Goal: Task Accomplishment & Management: Complete application form

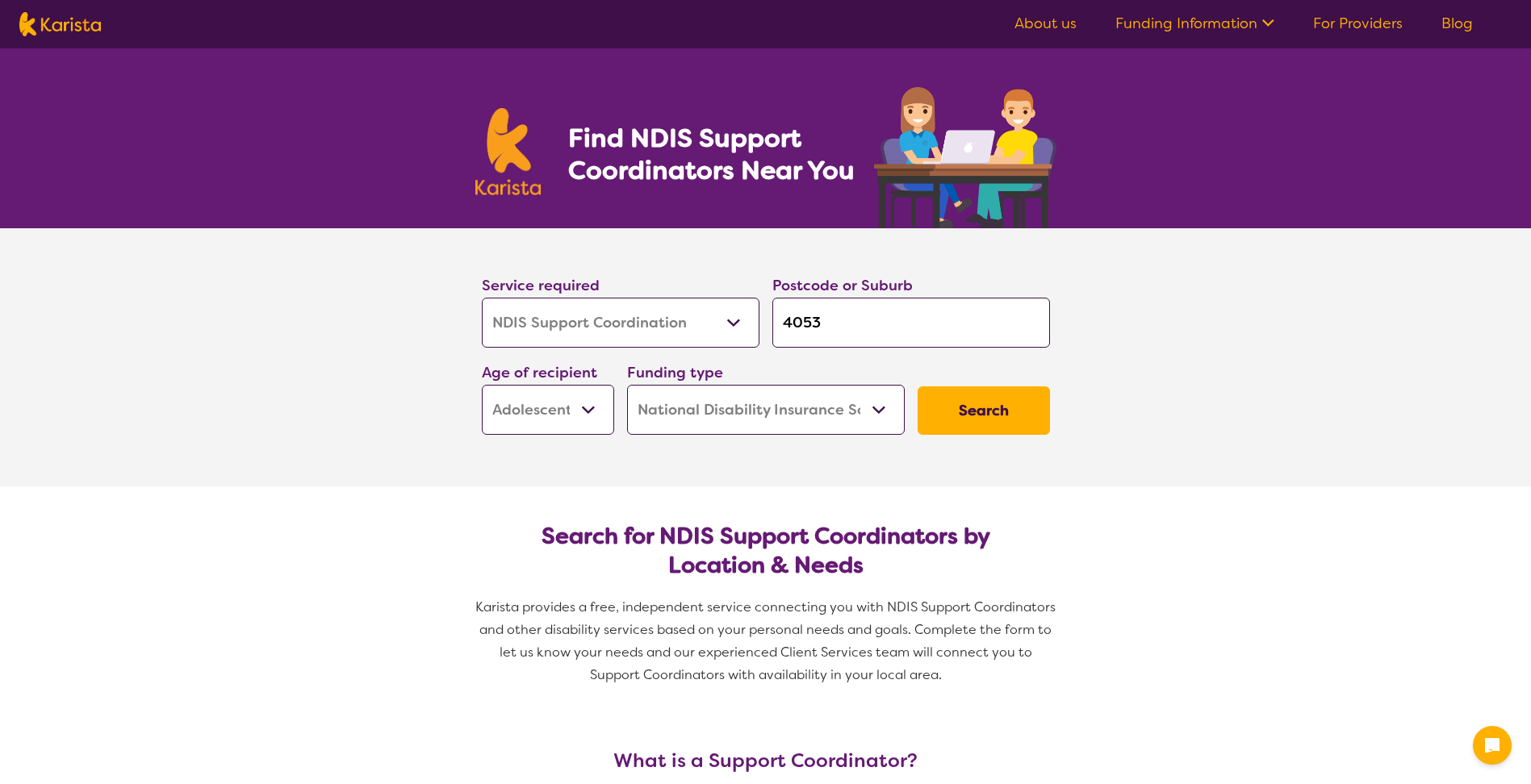
select select "NDIS Support Coordination"
select select "AS"
select select "NDIS"
select select "NDIS Support Coordination"
select select "AS"
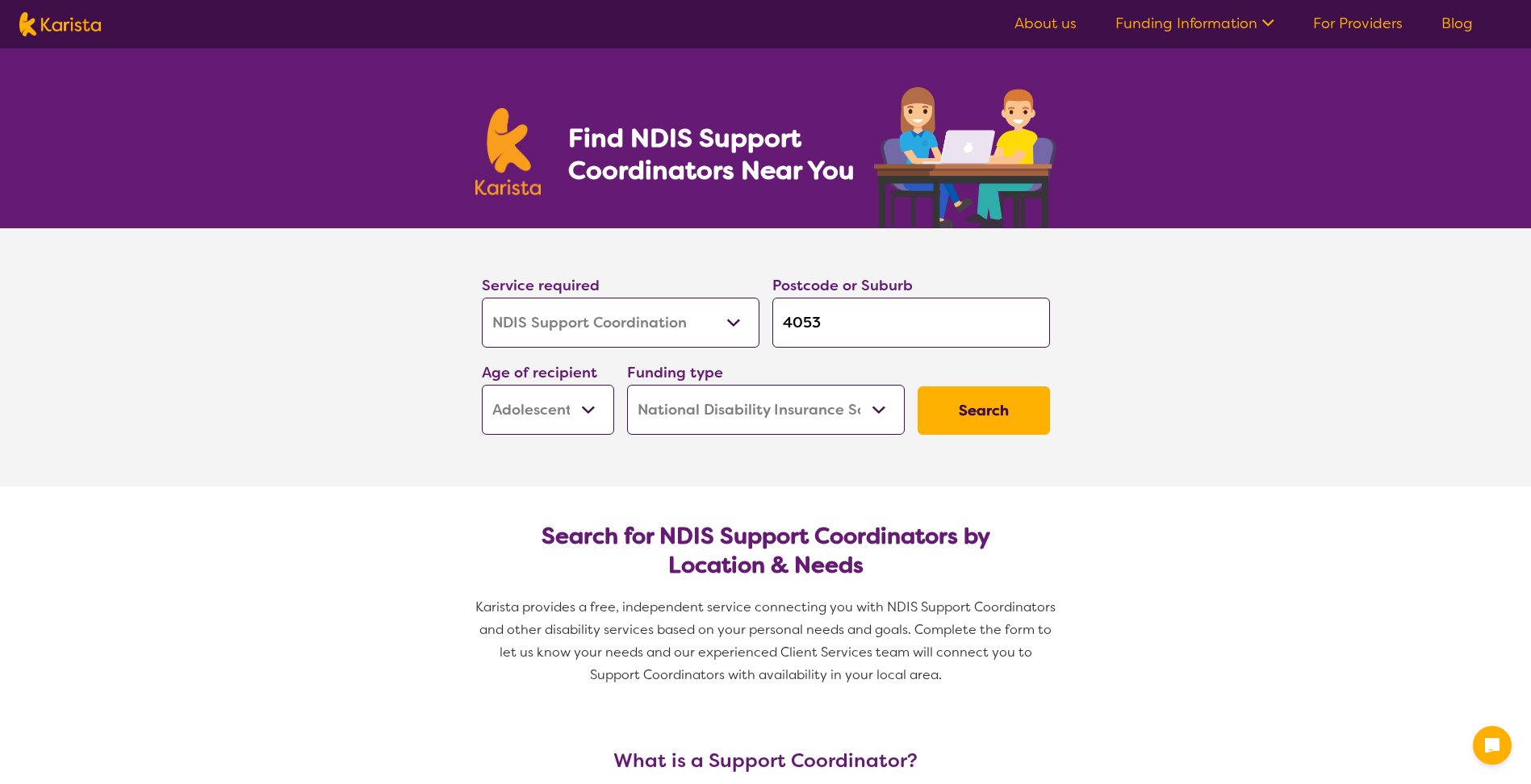
select select "NDIS"
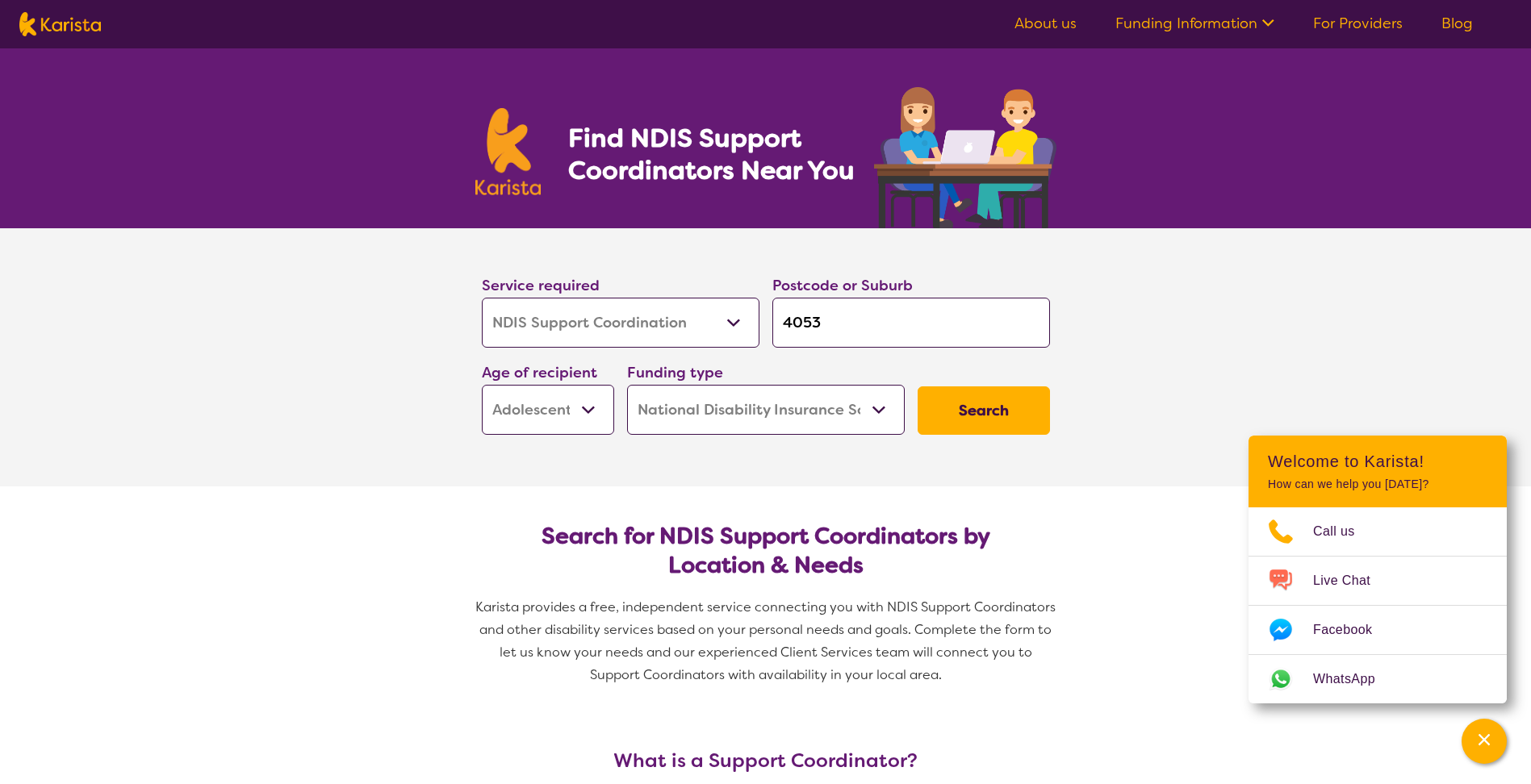
click at [881, 408] on select "Home Care Package (HCP) National Disability Insurance Scheme (NDIS) I don't know" at bounding box center [766, 410] width 277 height 50
click at [627, 385] on select "Home Care Package (HCP) National Disability Insurance Scheme (NDIS) I don't know" at bounding box center [766, 410] width 277 height 50
click at [728, 317] on select "Allied Health Assistant Assessment ([MEDICAL_DATA] or [MEDICAL_DATA]) Behaviour…" at bounding box center [620, 322] width 277 height 50
click at [482, 297] on select "Allied Health Assistant Assessment ([MEDICAL_DATA] or [MEDICAL_DATA]) Behaviour…" at bounding box center [620, 322] width 277 height 50
click at [967, 396] on button "Search" at bounding box center [984, 411] width 133 height 48
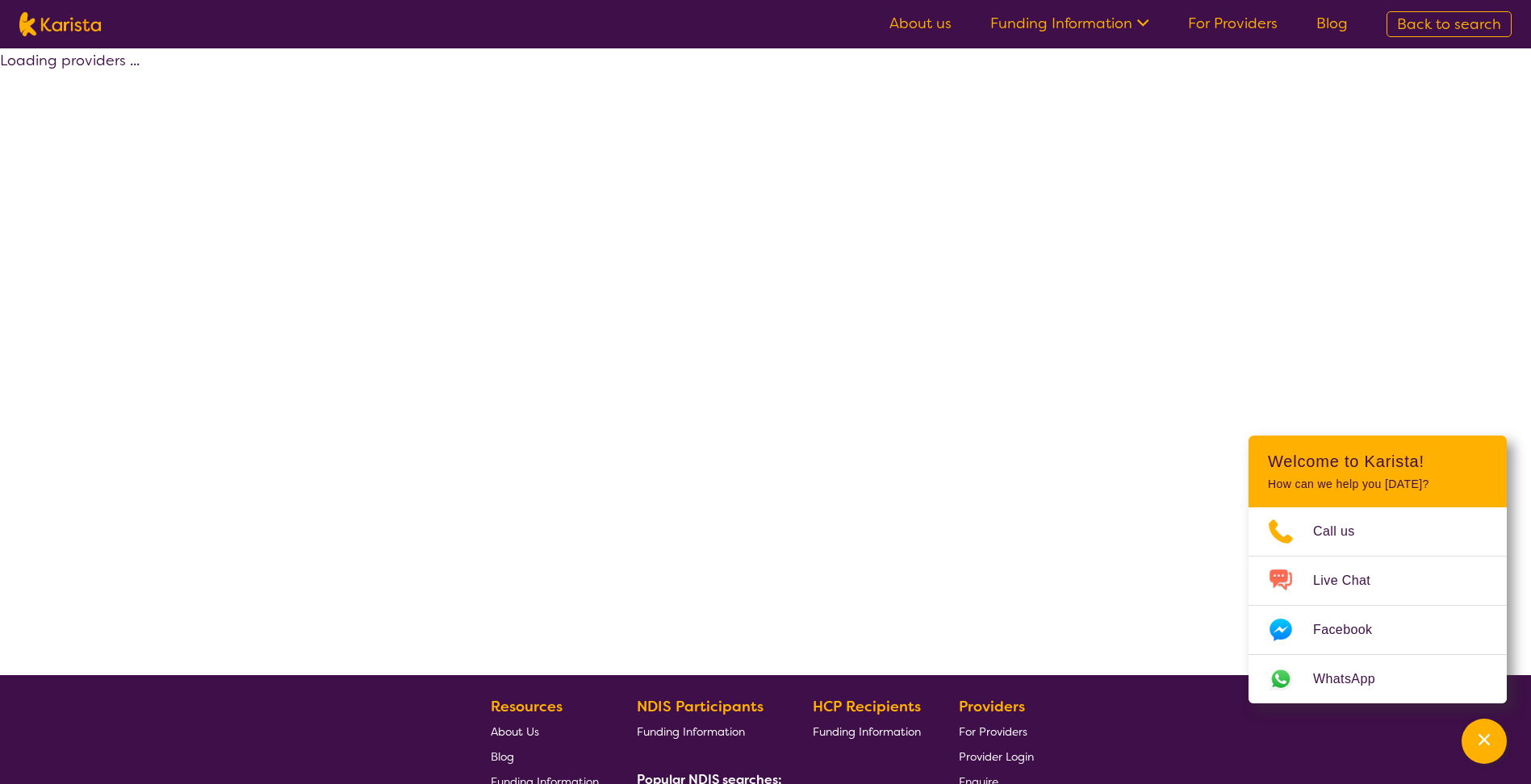
select select "by_score"
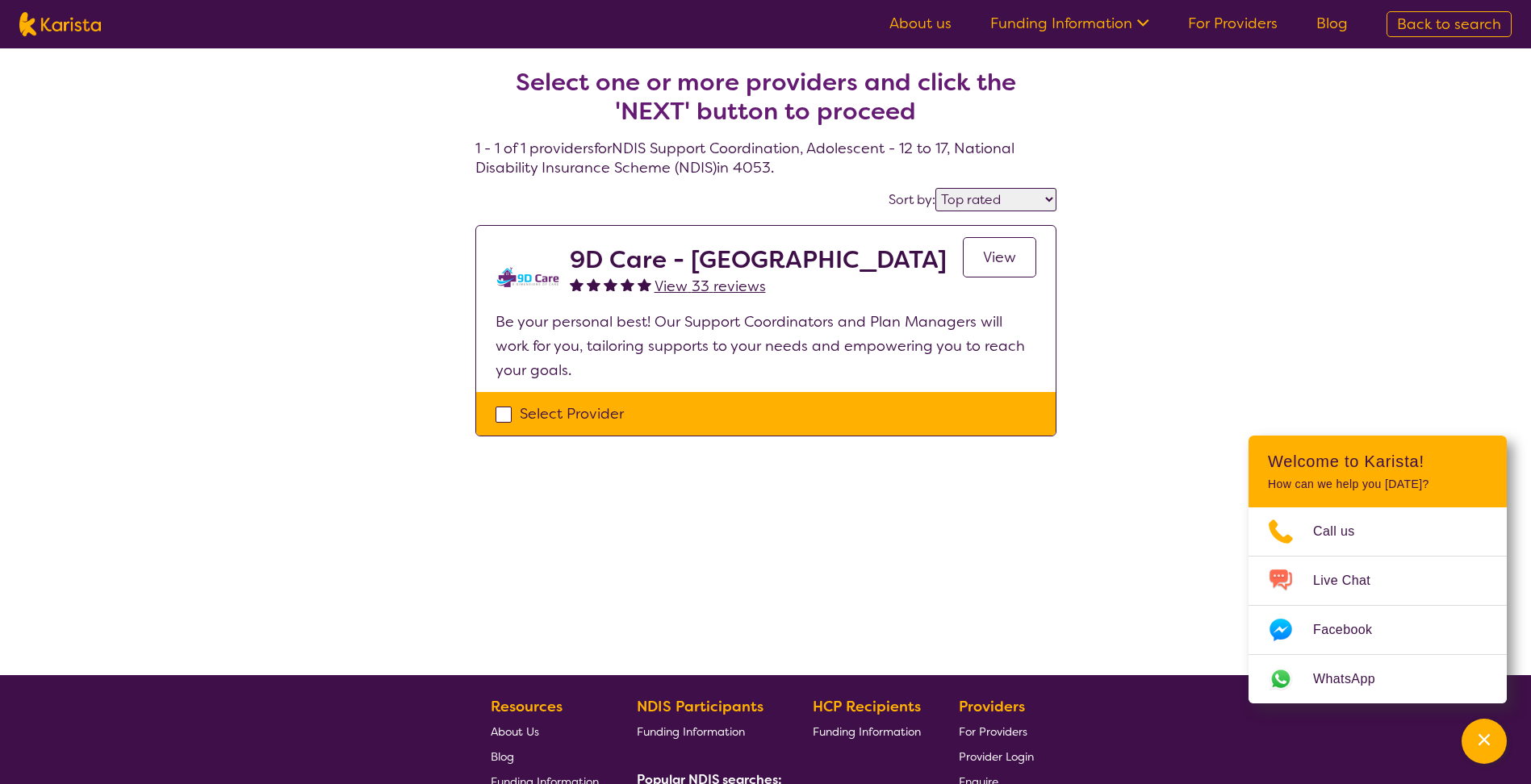
click at [639, 266] on h2 "9D Care - [GEOGRAPHIC_DATA]" at bounding box center [758, 259] width 377 height 29
click at [1002, 252] on span "View" at bounding box center [999, 257] width 33 height 19
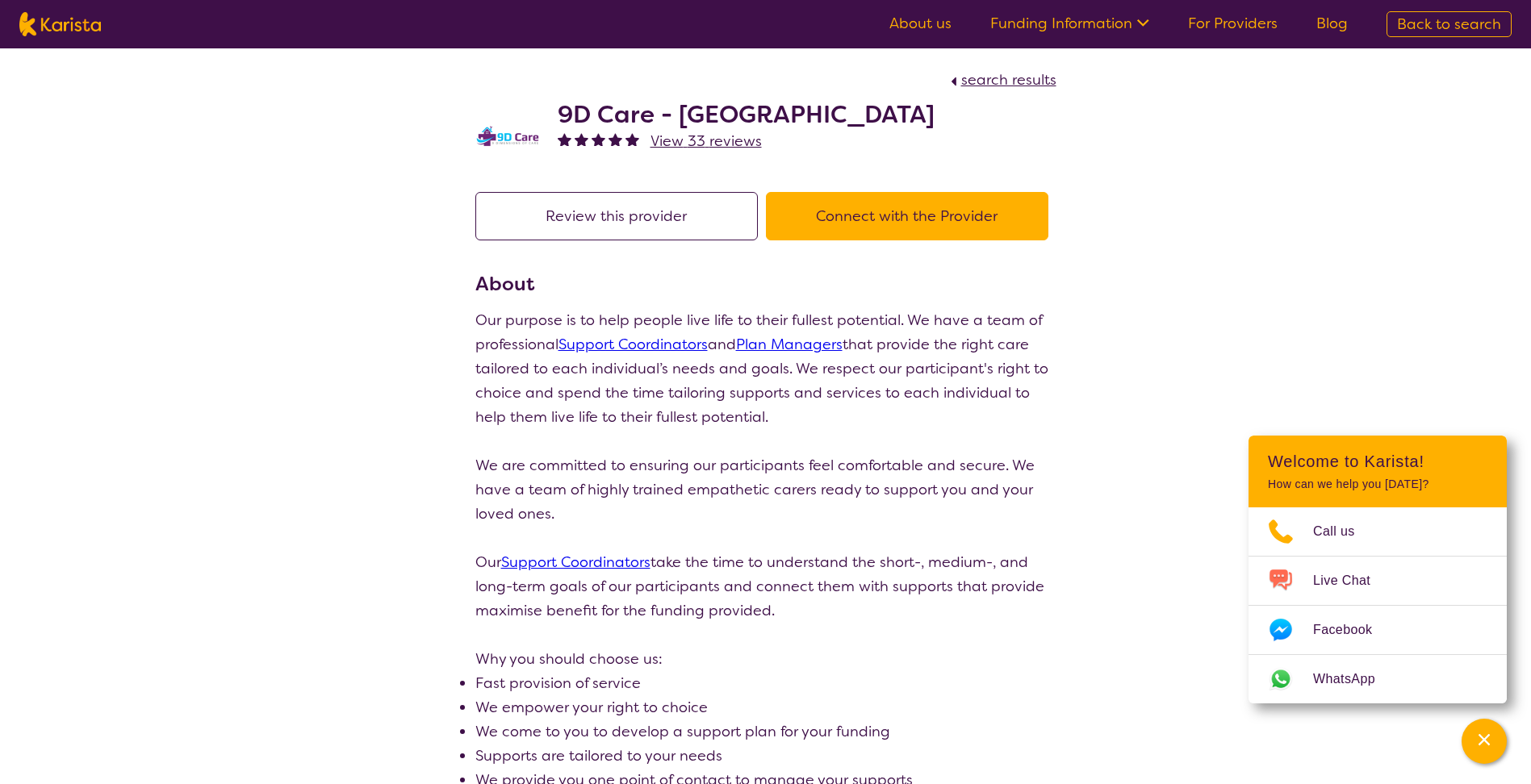
click at [961, 230] on button "Connect with the Provider" at bounding box center [906, 217] width 282 height 48
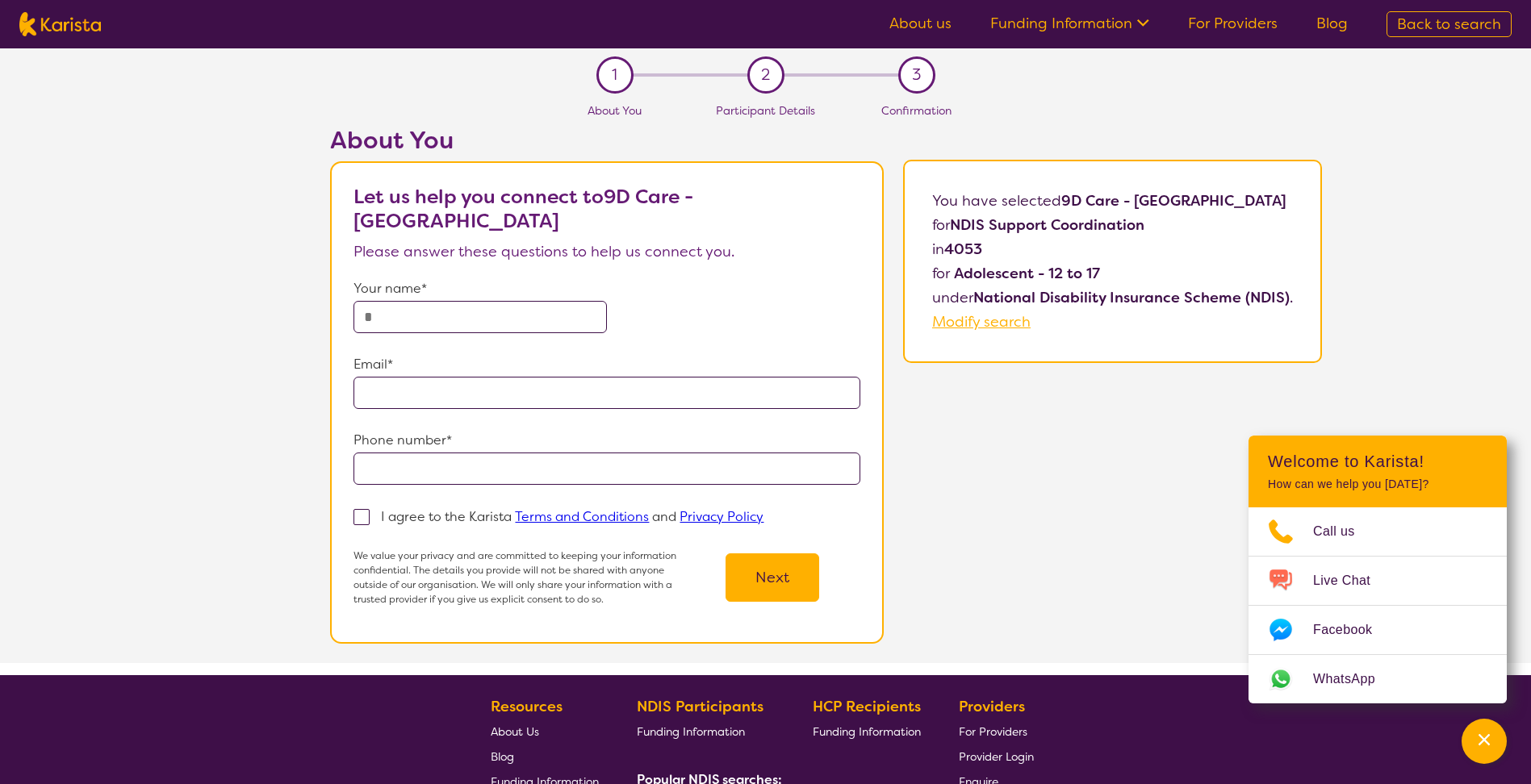
click at [479, 326] on input "text" at bounding box center [479, 317] width 253 height 32
type input "*********"
type input "**********"
click at [369, 512] on span at bounding box center [361, 517] width 16 height 16
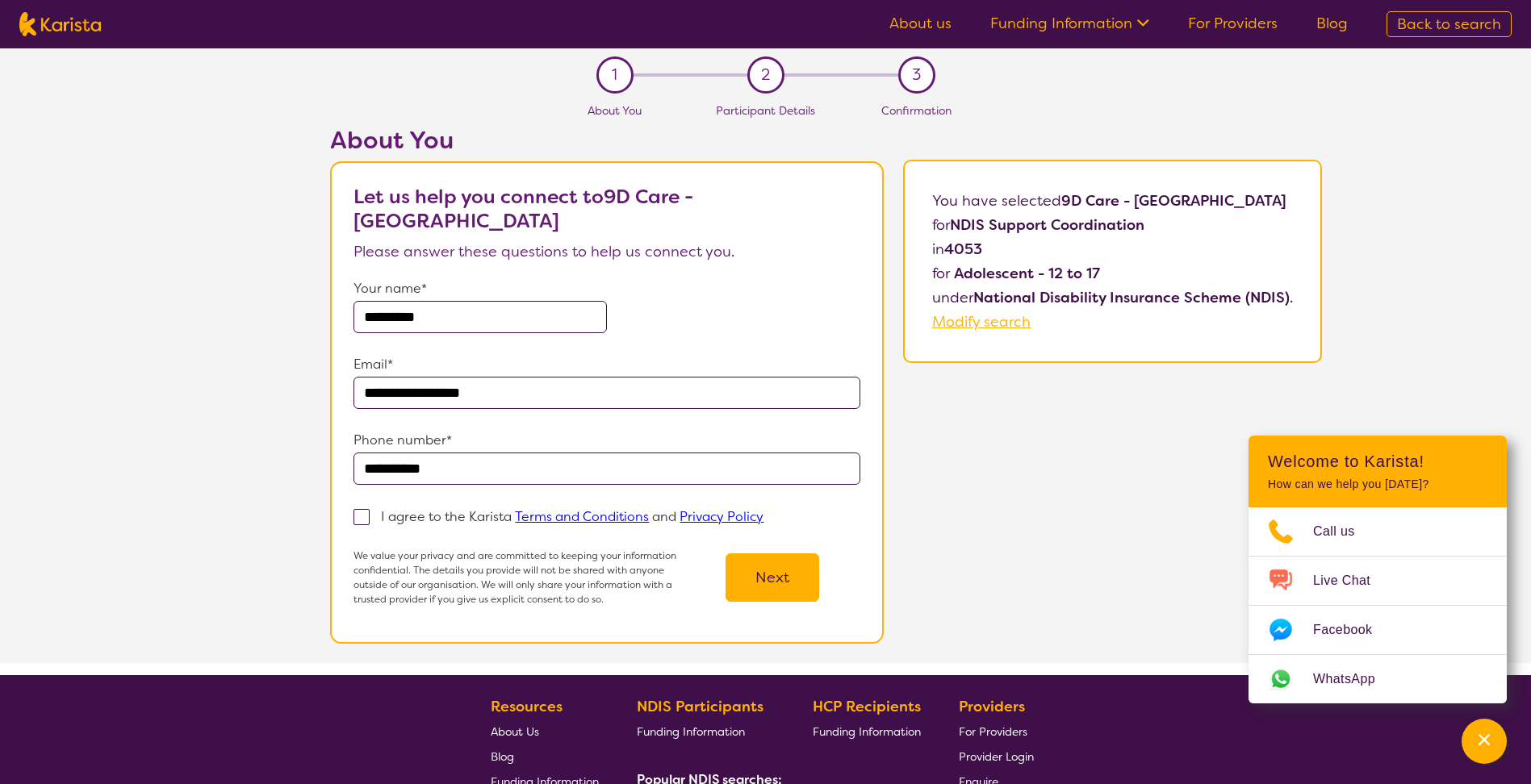
click at [763, 512] on input "I agree to the Karista Terms and Conditions and Privacy Policy" at bounding box center [768, 516] width 11 height 11
checkbox input "true"
click at [782, 585] on button "Next" at bounding box center [772, 578] width 94 height 48
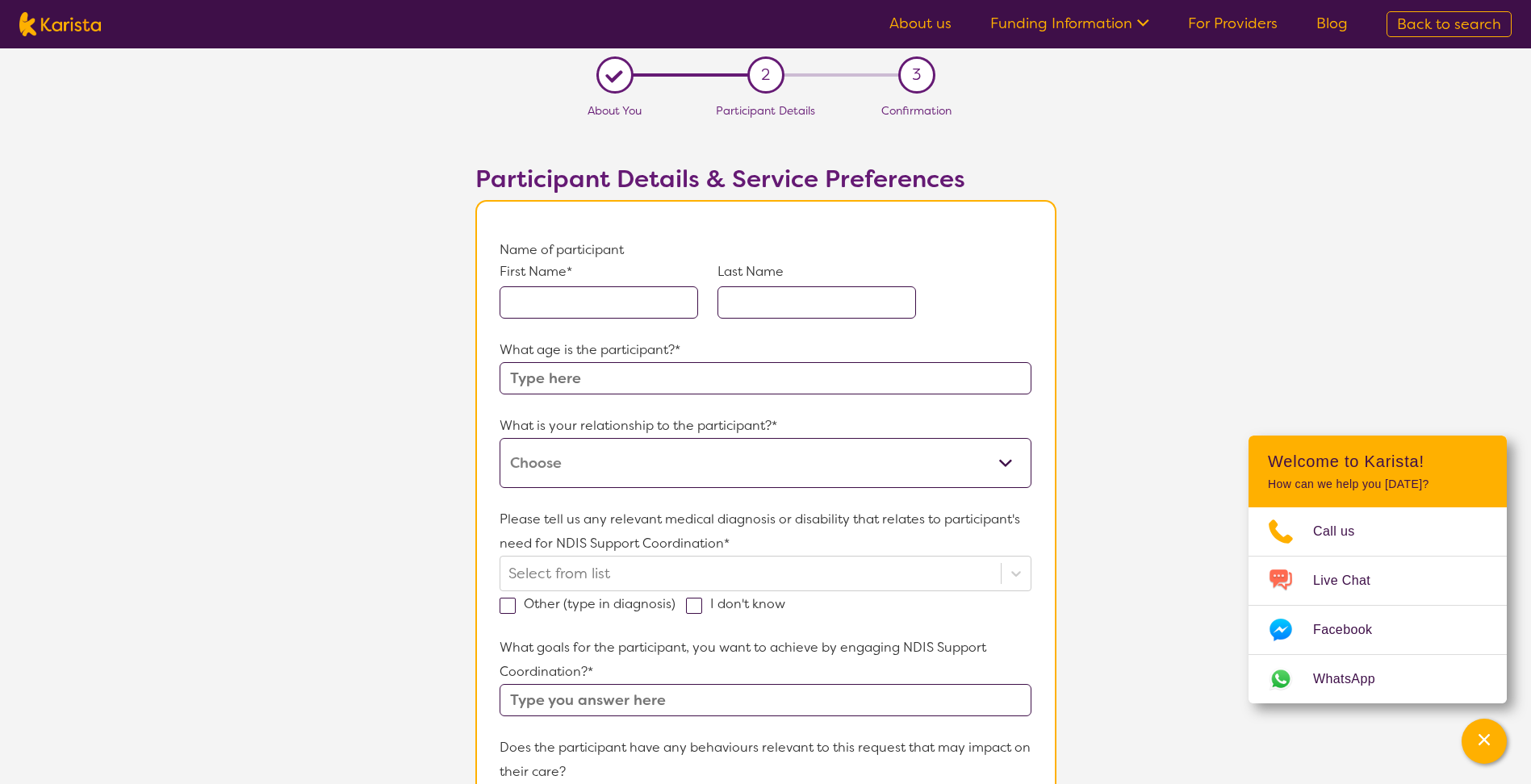
click at [647, 298] on input "text" at bounding box center [599, 302] width 199 height 32
type input "[PERSON_NAME]"
type input "13"
type input "Social, development - behaviours, social and academic, work"
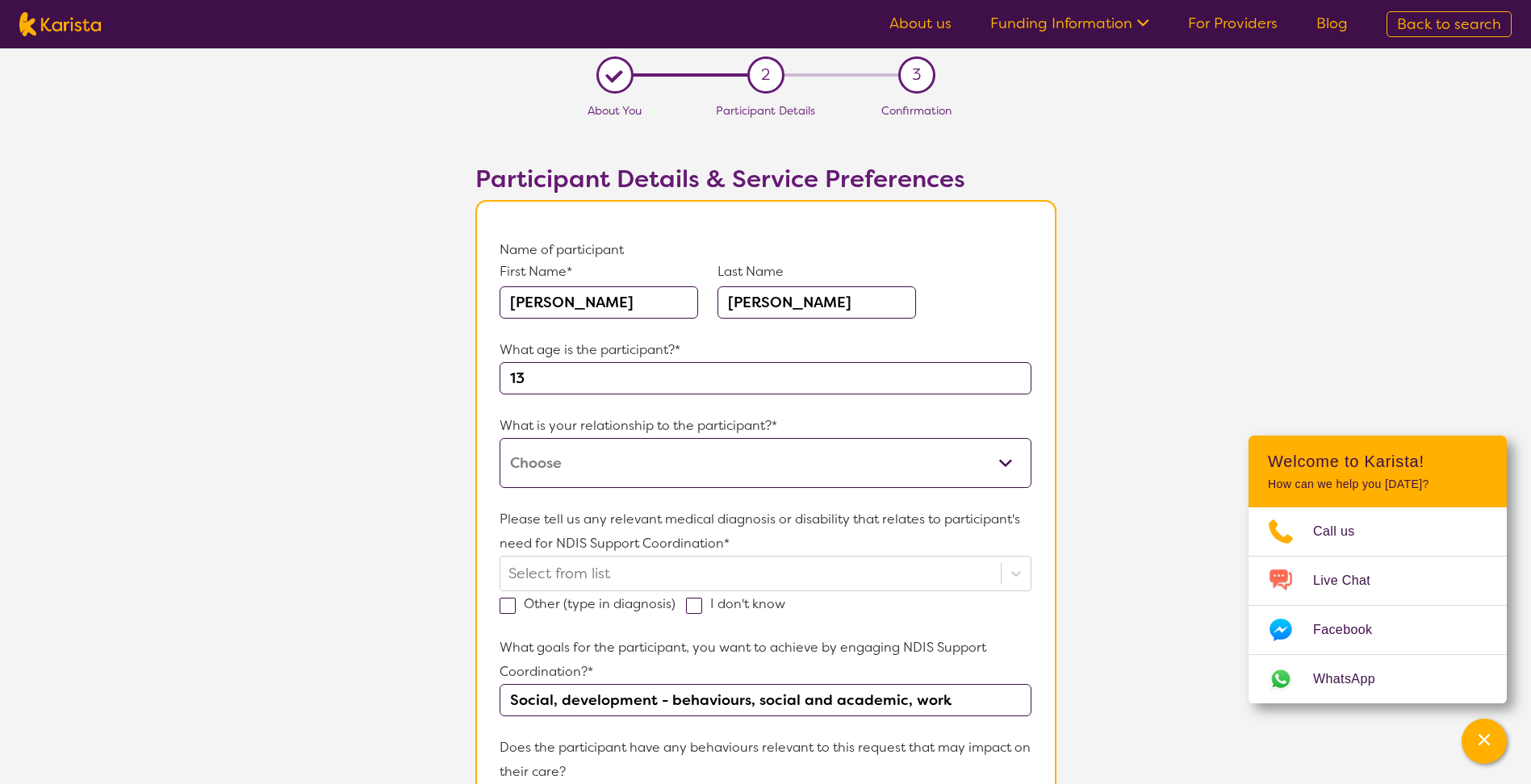
type input "seclusion"
type input "no - all covered"
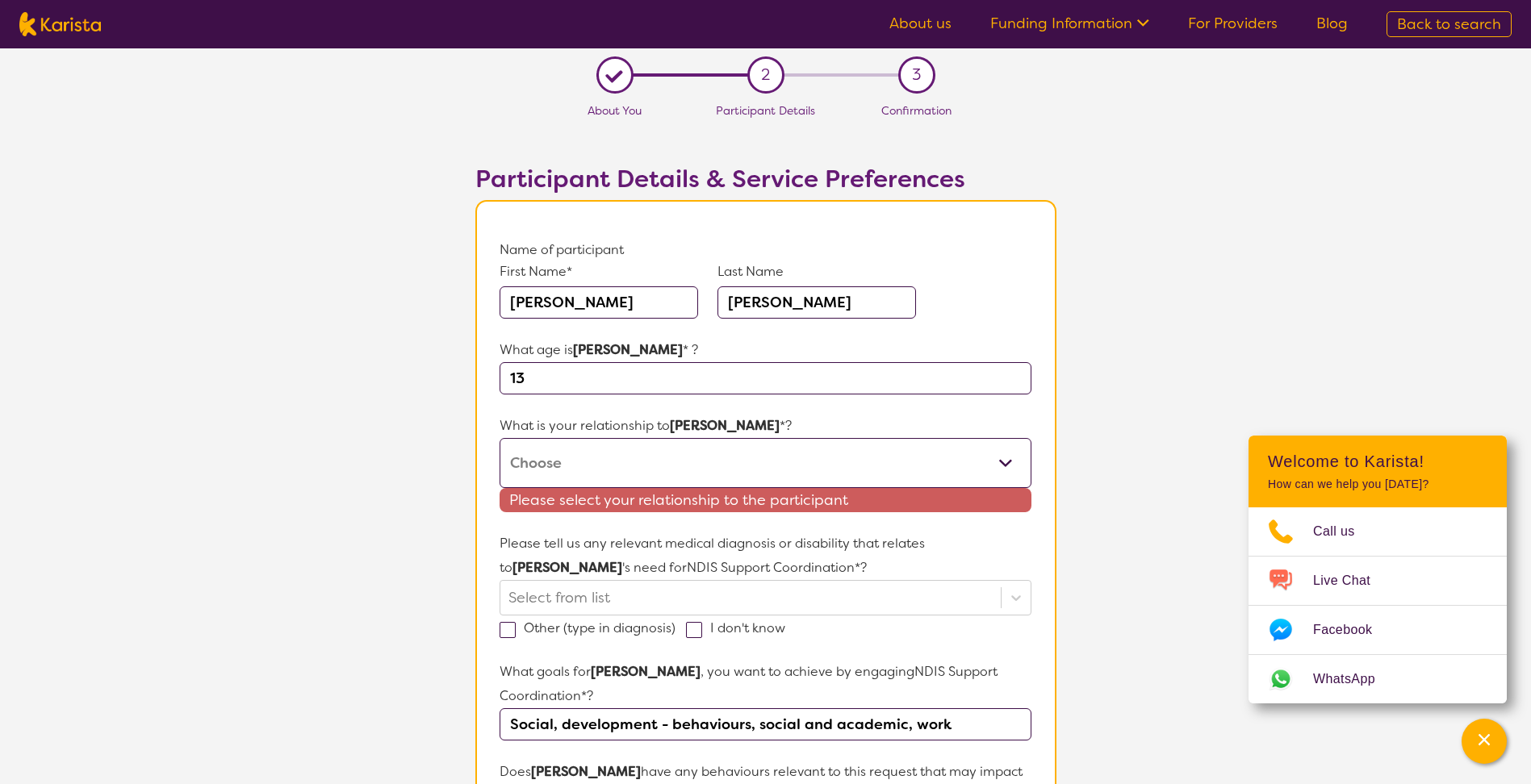
click at [566, 453] on select "This request is for myself I am their parent I am their child I am their spouse…" at bounding box center [765, 463] width 531 height 50
select select "Other"
click at [500, 438] on select "This request is for myself I am their parent I am their child I am their spouse…" at bounding box center [765, 463] width 531 height 50
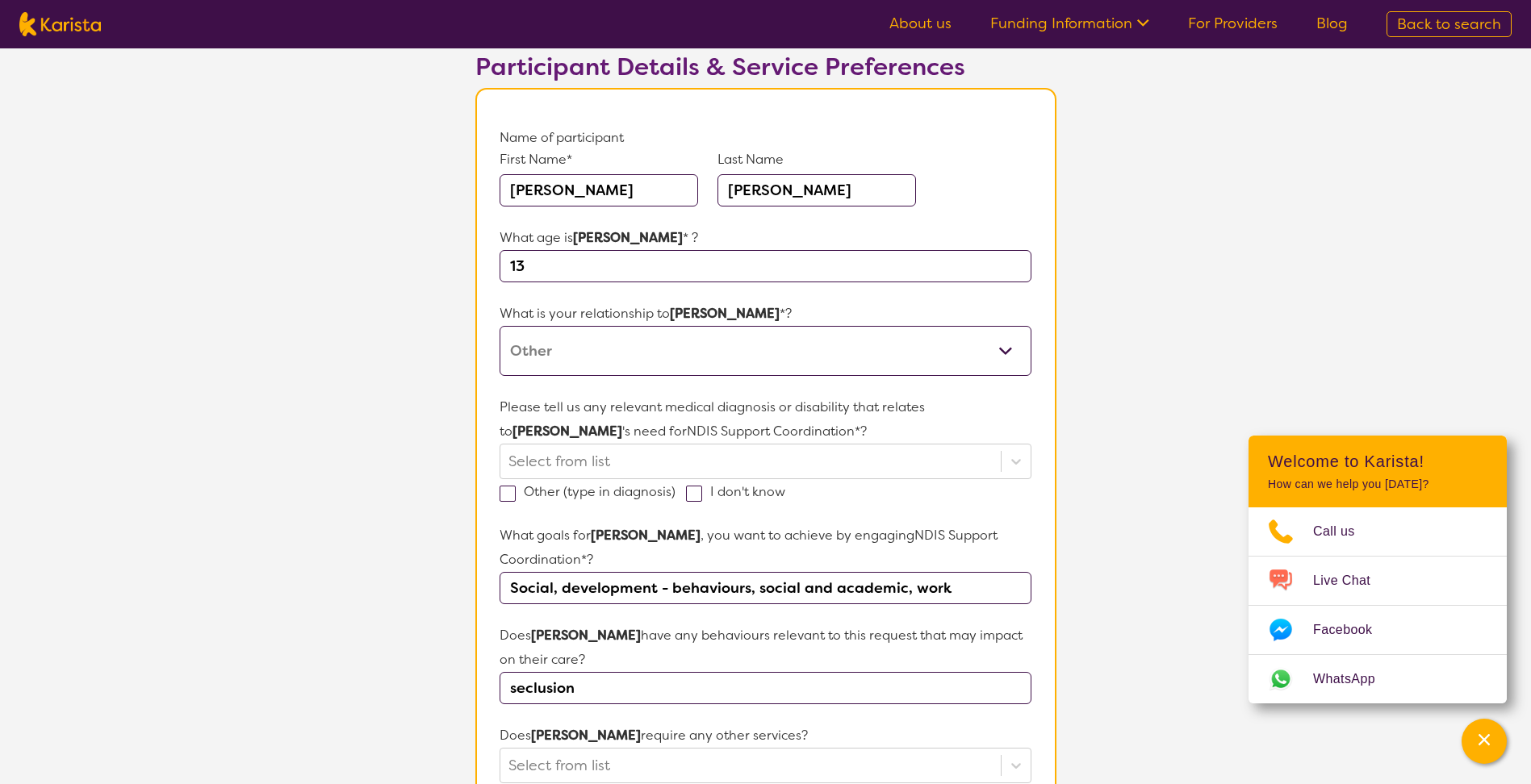
scroll to position [162, 0]
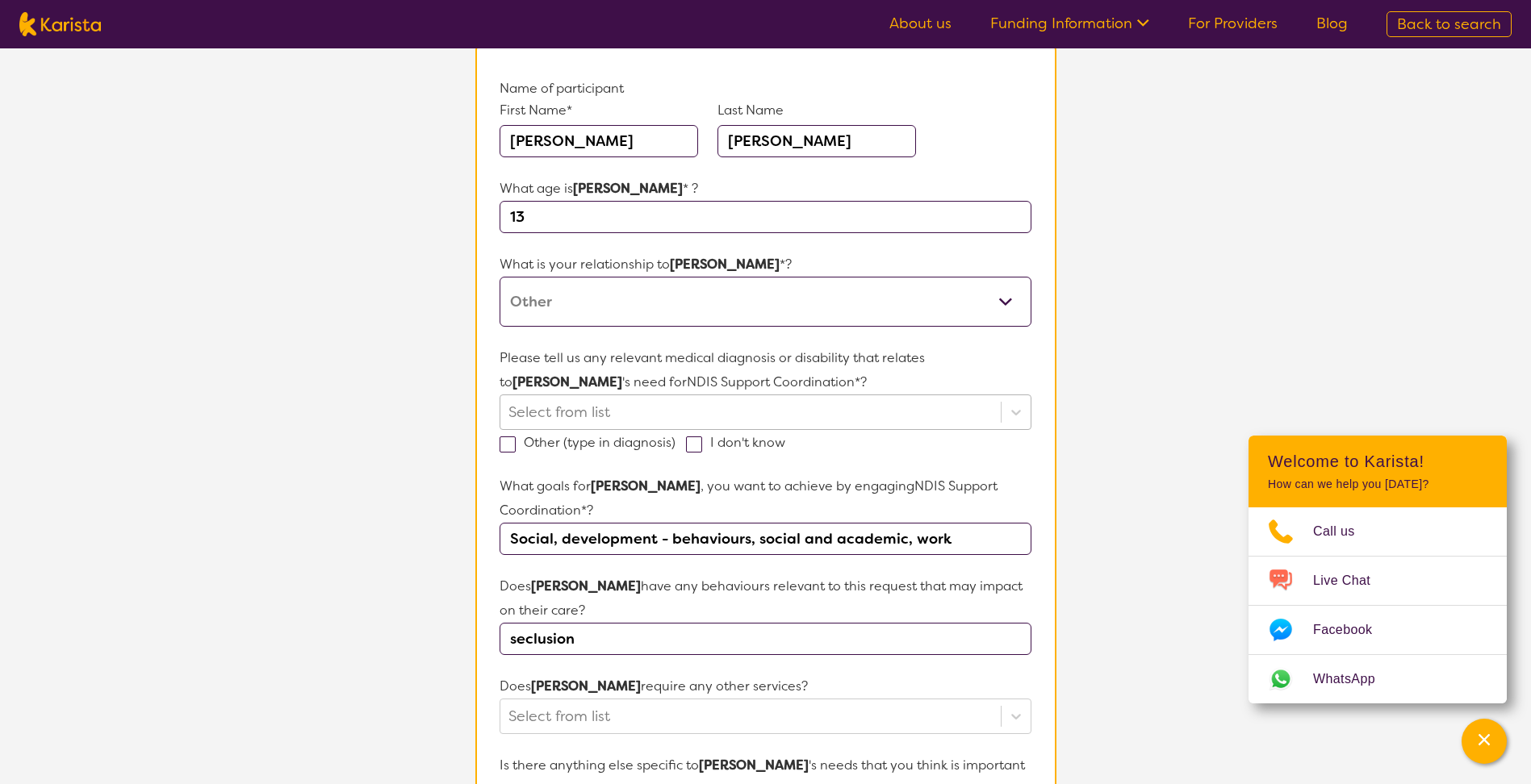
click at [578, 411] on div at bounding box center [750, 412] width 483 height 27
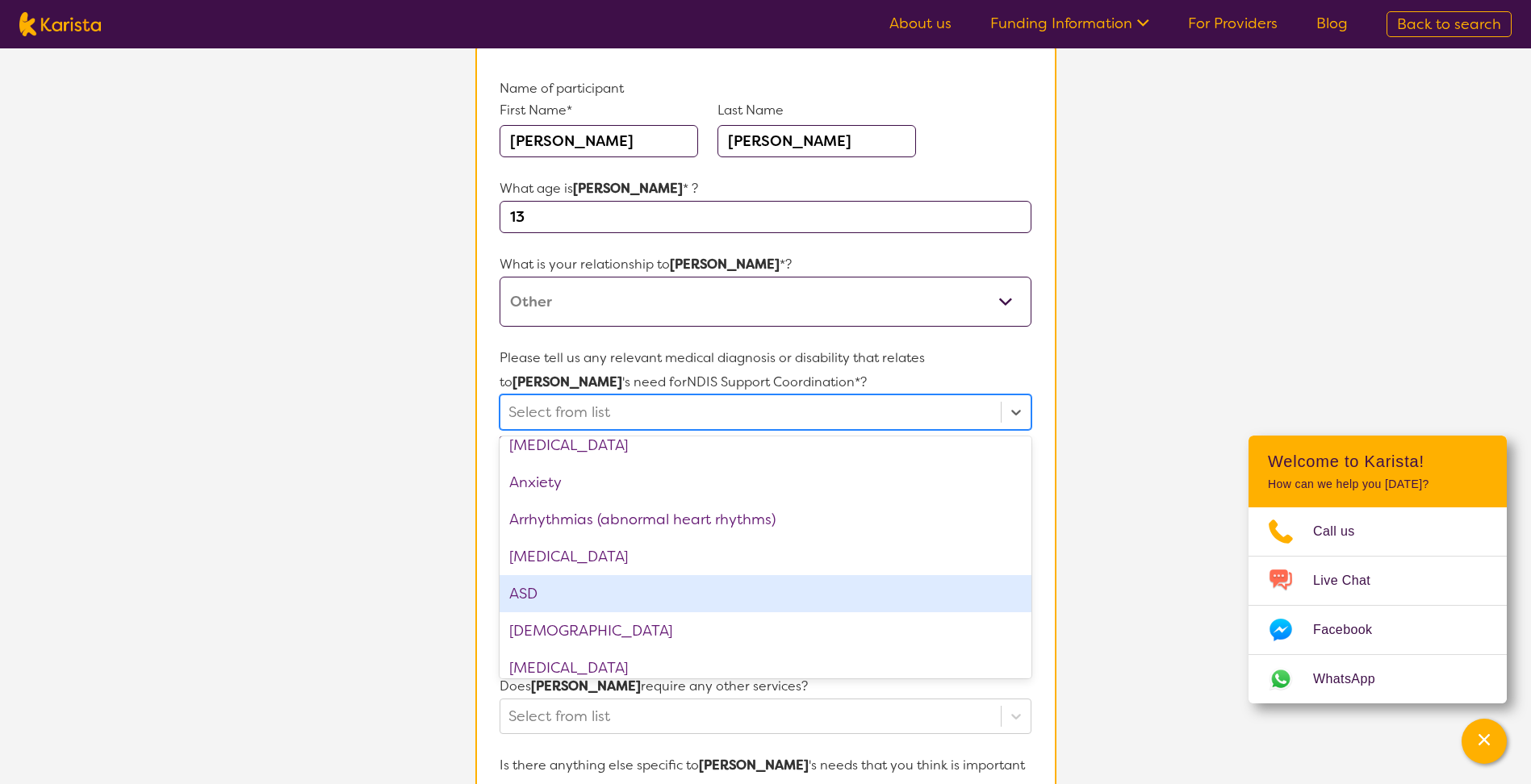
click at [601, 584] on div "ASD" at bounding box center [765, 594] width 531 height 37
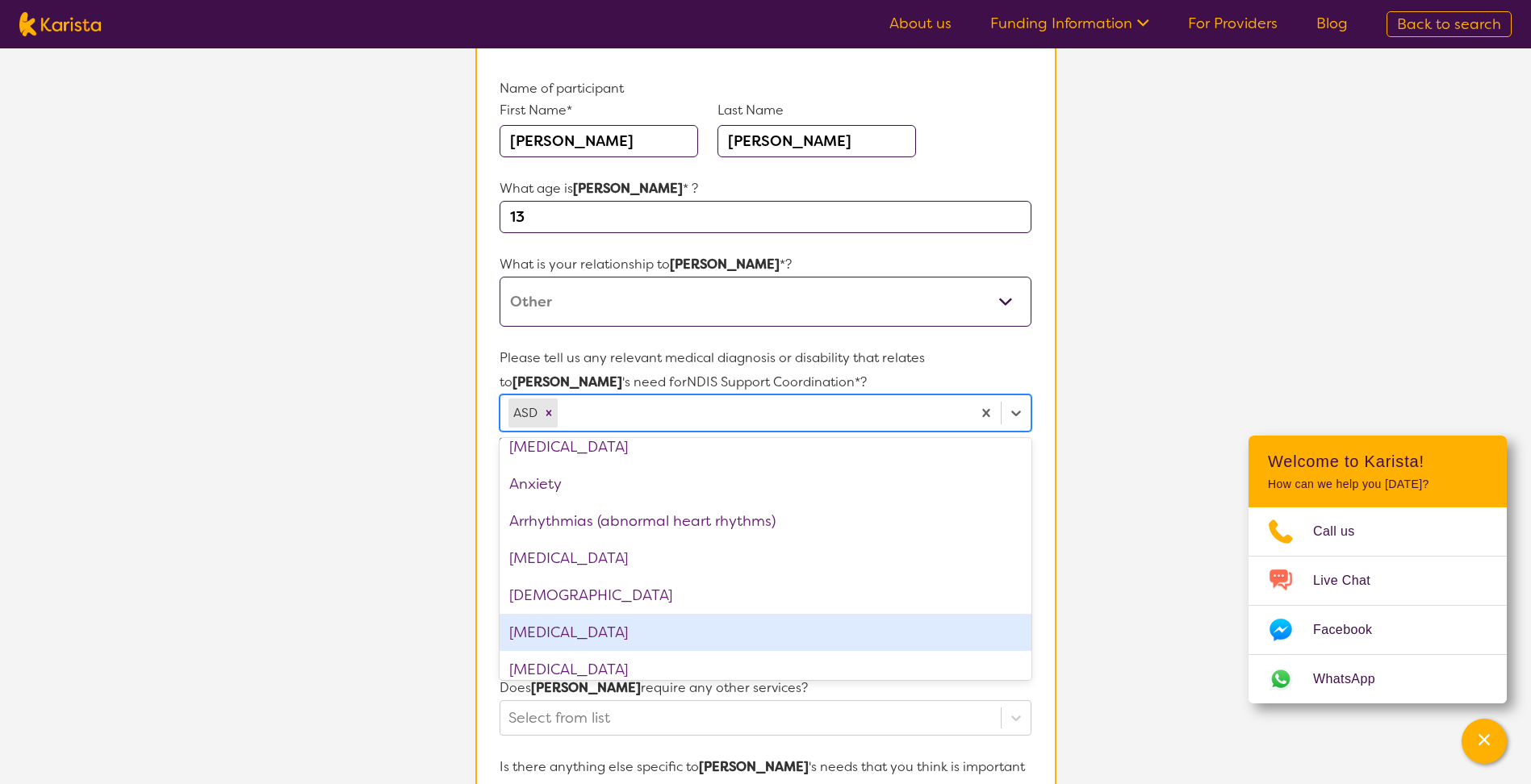
click at [664, 639] on div "[MEDICAL_DATA]" at bounding box center [765, 633] width 531 height 37
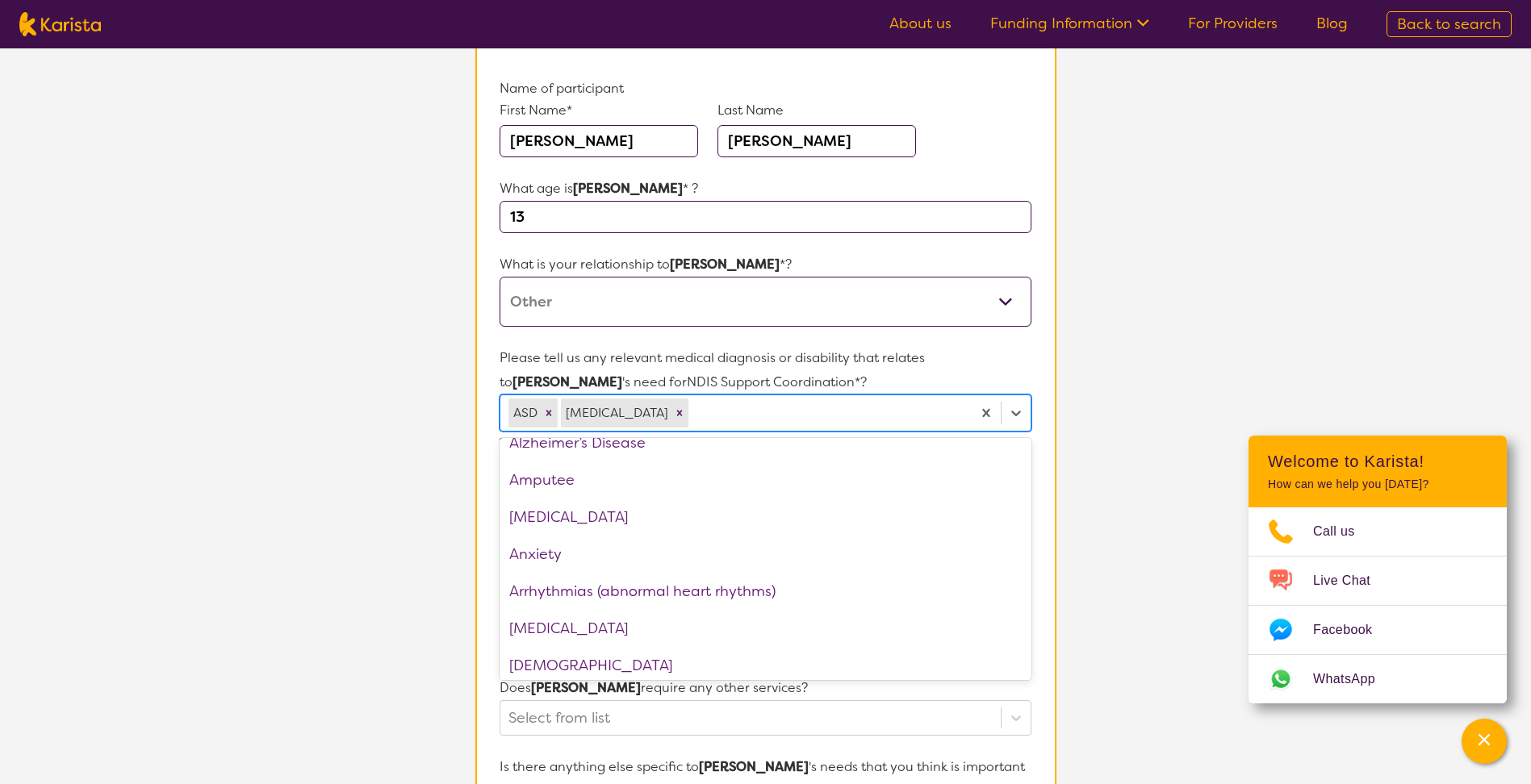
scroll to position [81, 0]
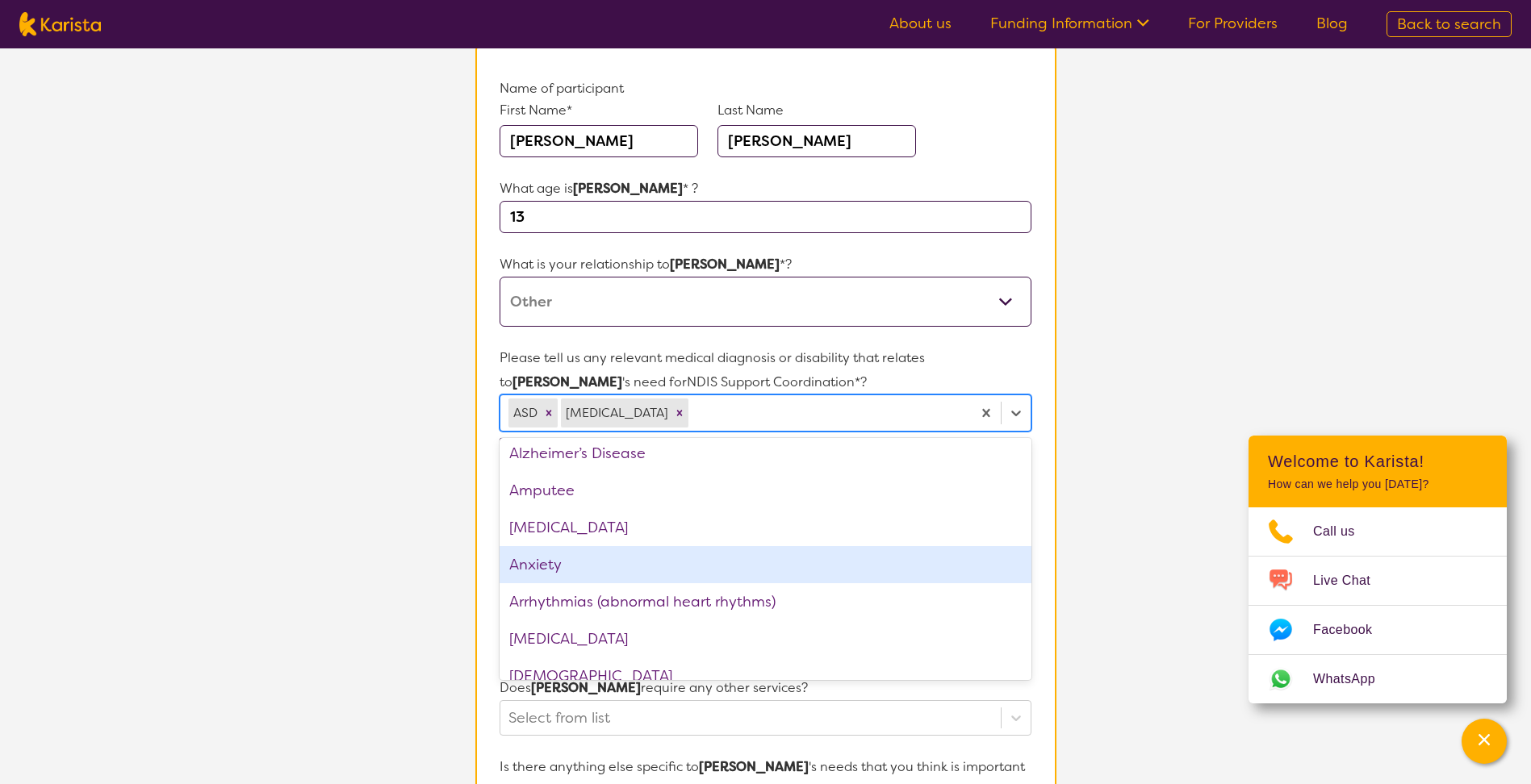
click at [635, 554] on div "Anxiety" at bounding box center [765, 565] width 531 height 37
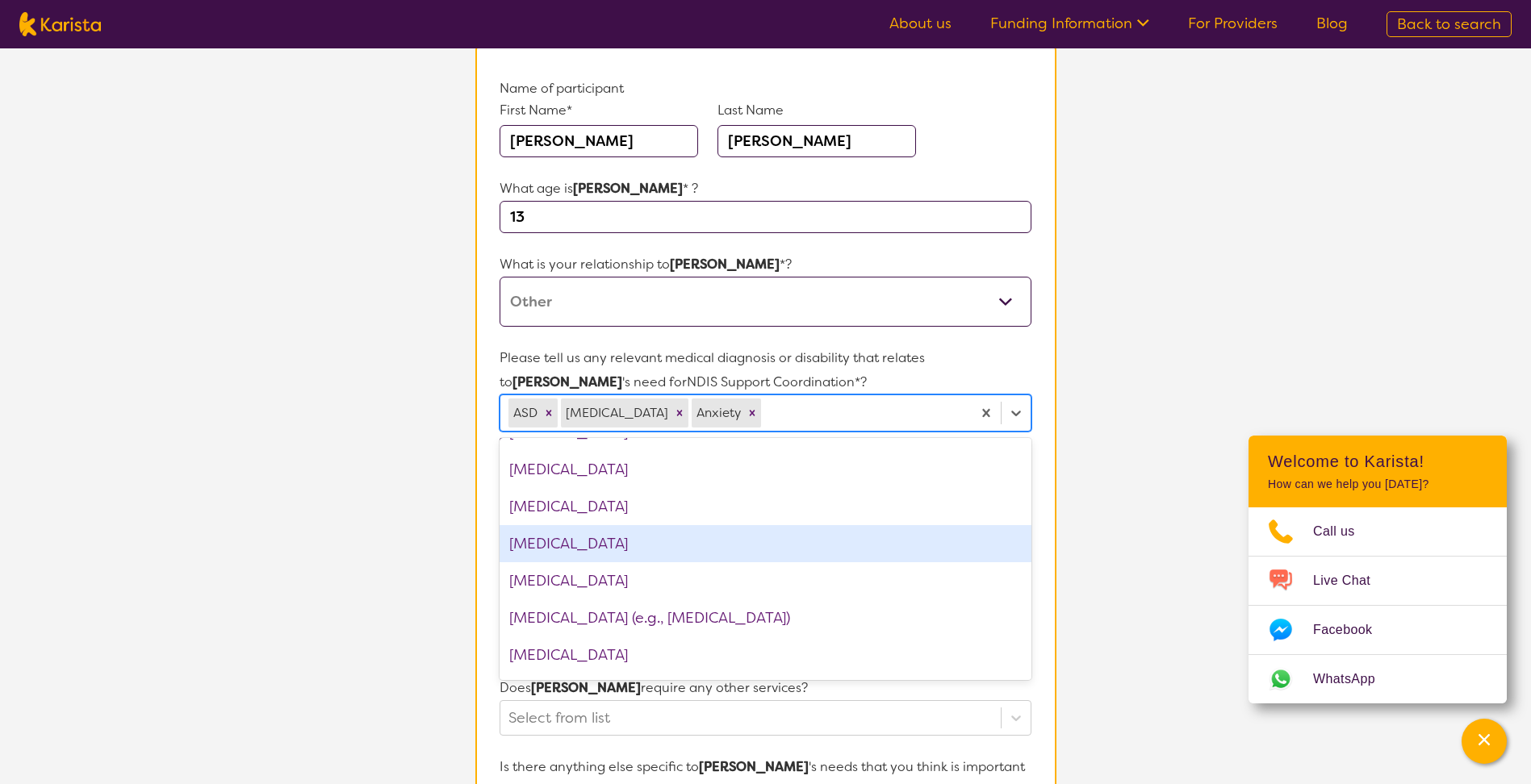
scroll to position [887, 0]
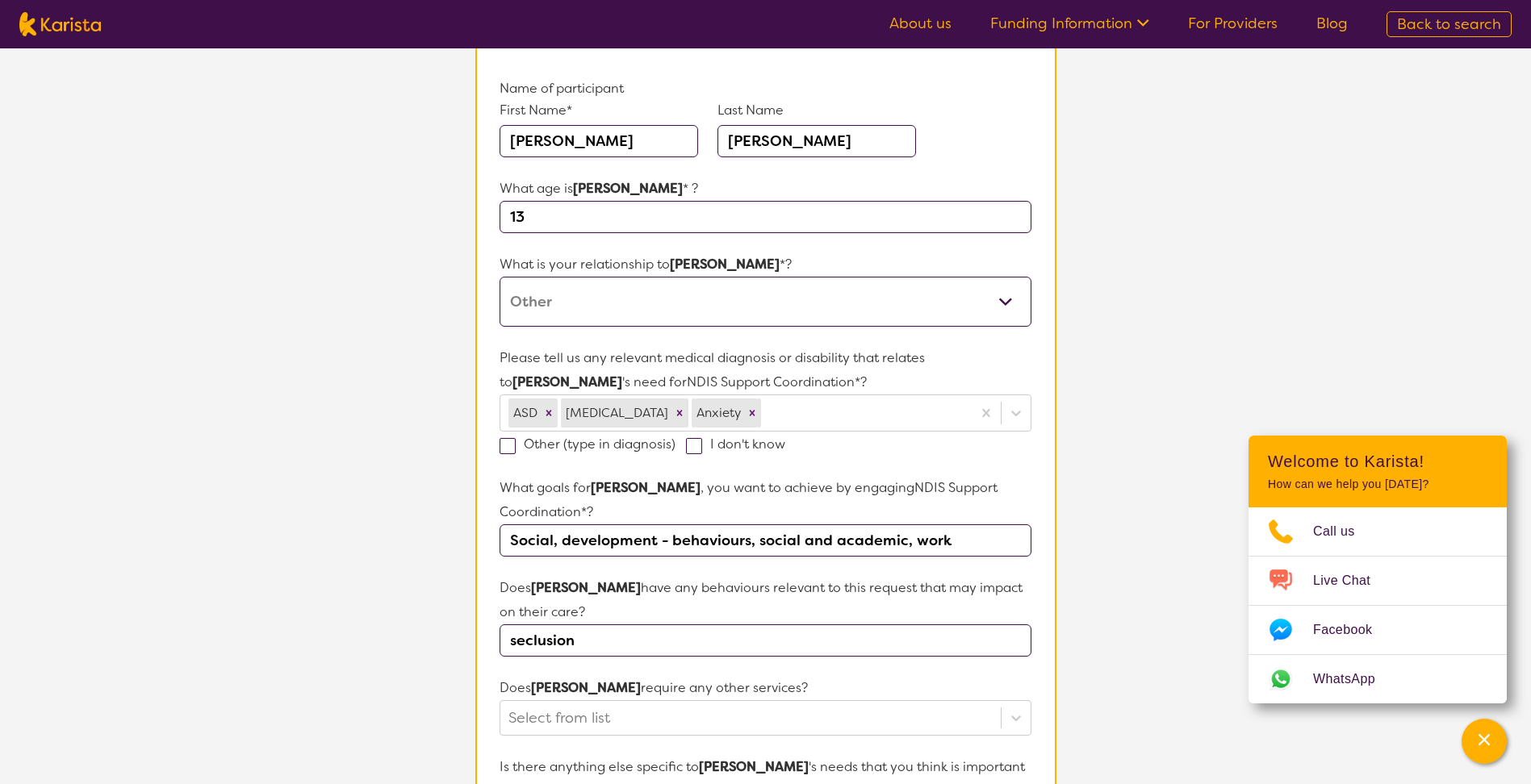
click at [391, 512] on section "L About You 2 Participant Details 3 Confirmation Participant Details & Service …" at bounding box center [766, 623] width 1531 height 1473
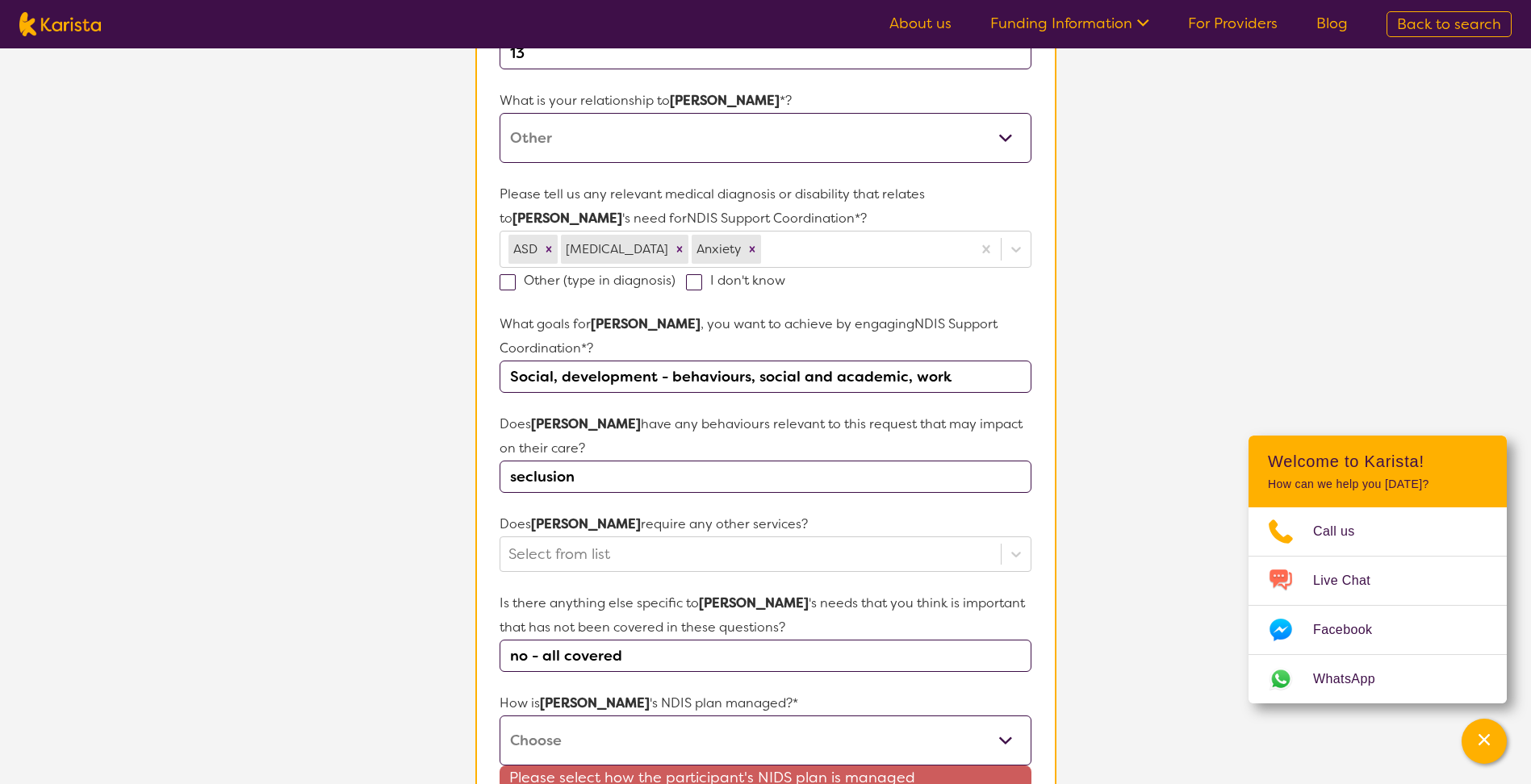
scroll to position [403, 0]
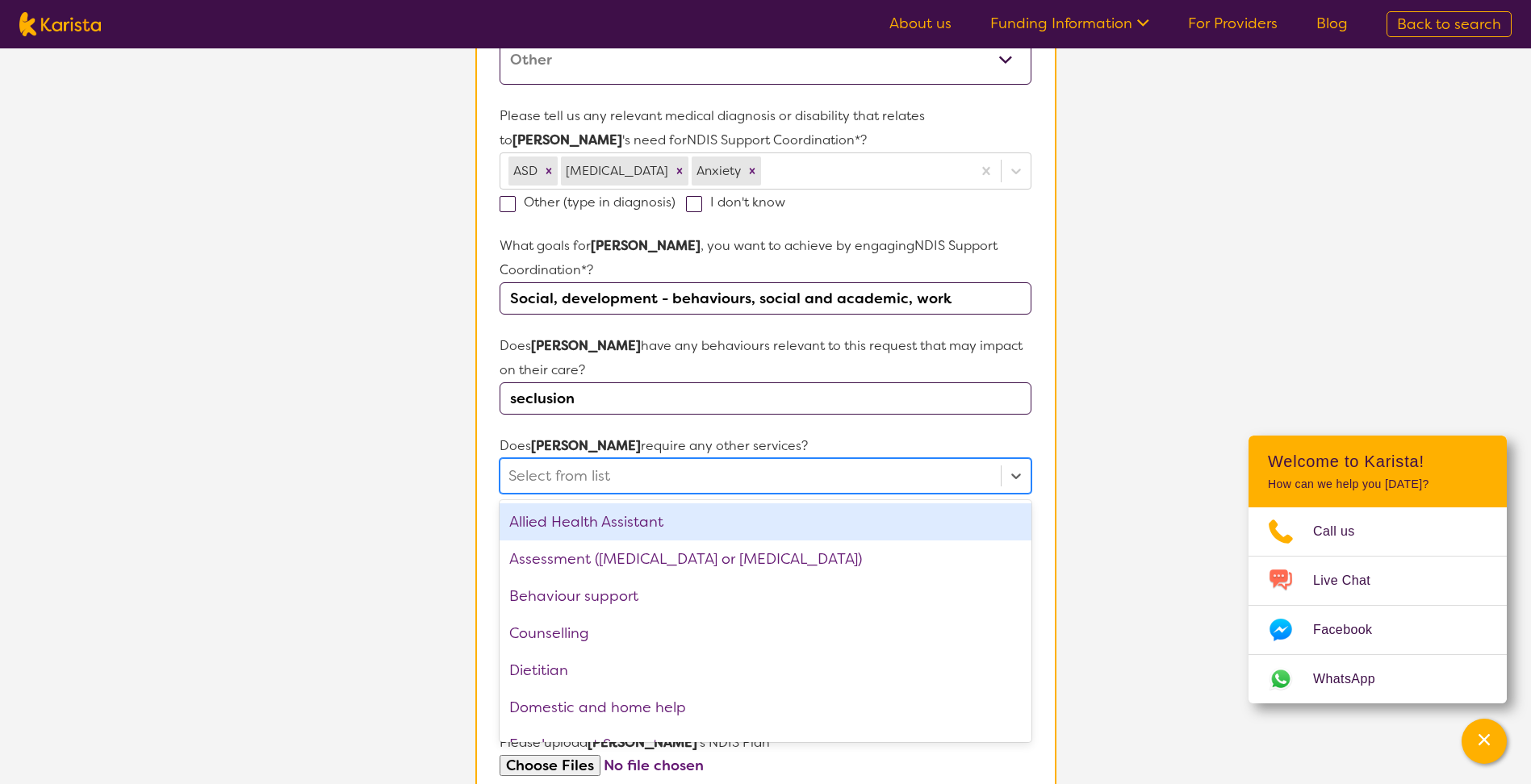
click at [619, 478] on div at bounding box center [750, 476] width 483 height 27
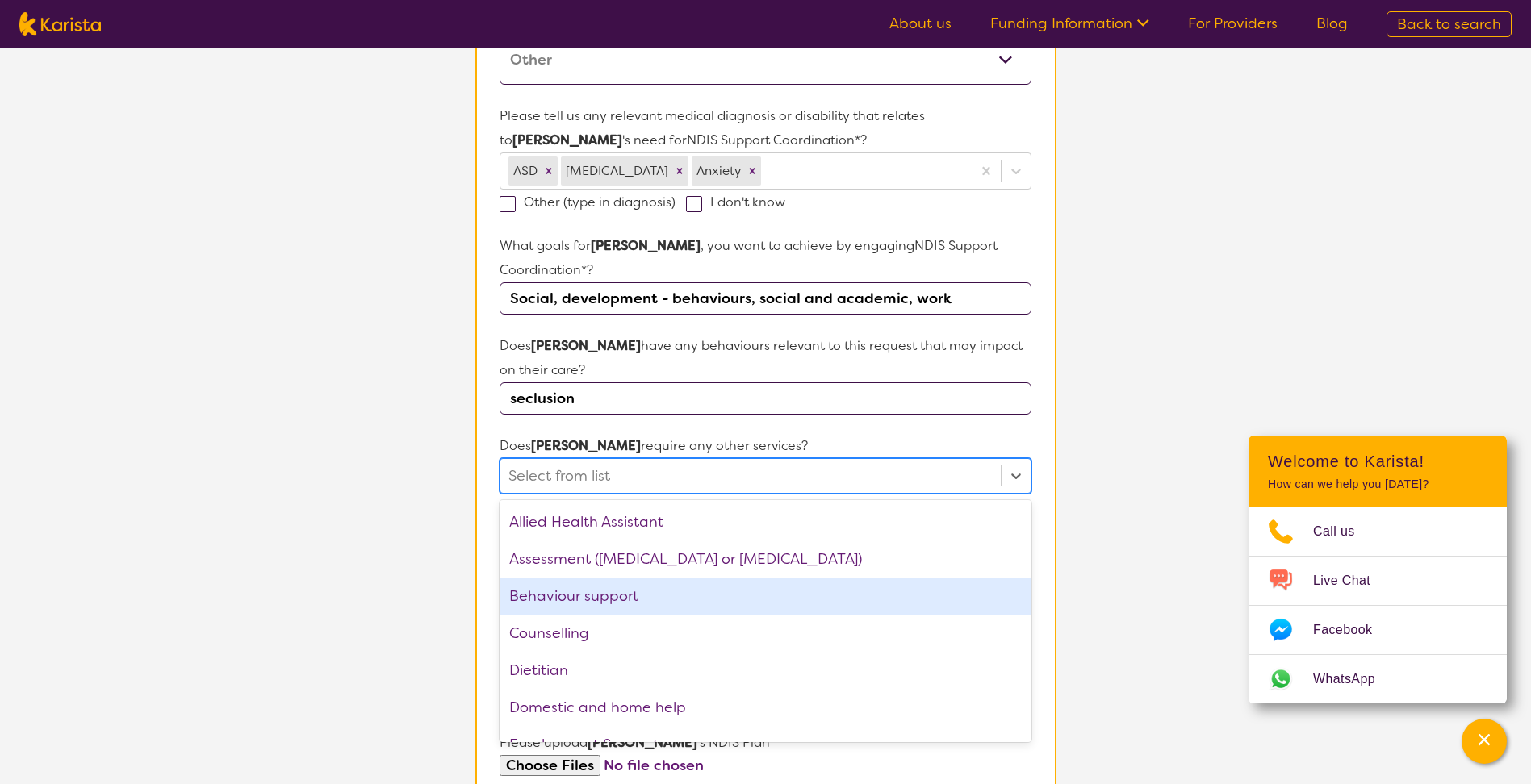
click at [685, 592] on div "Behaviour support" at bounding box center [765, 596] width 531 height 37
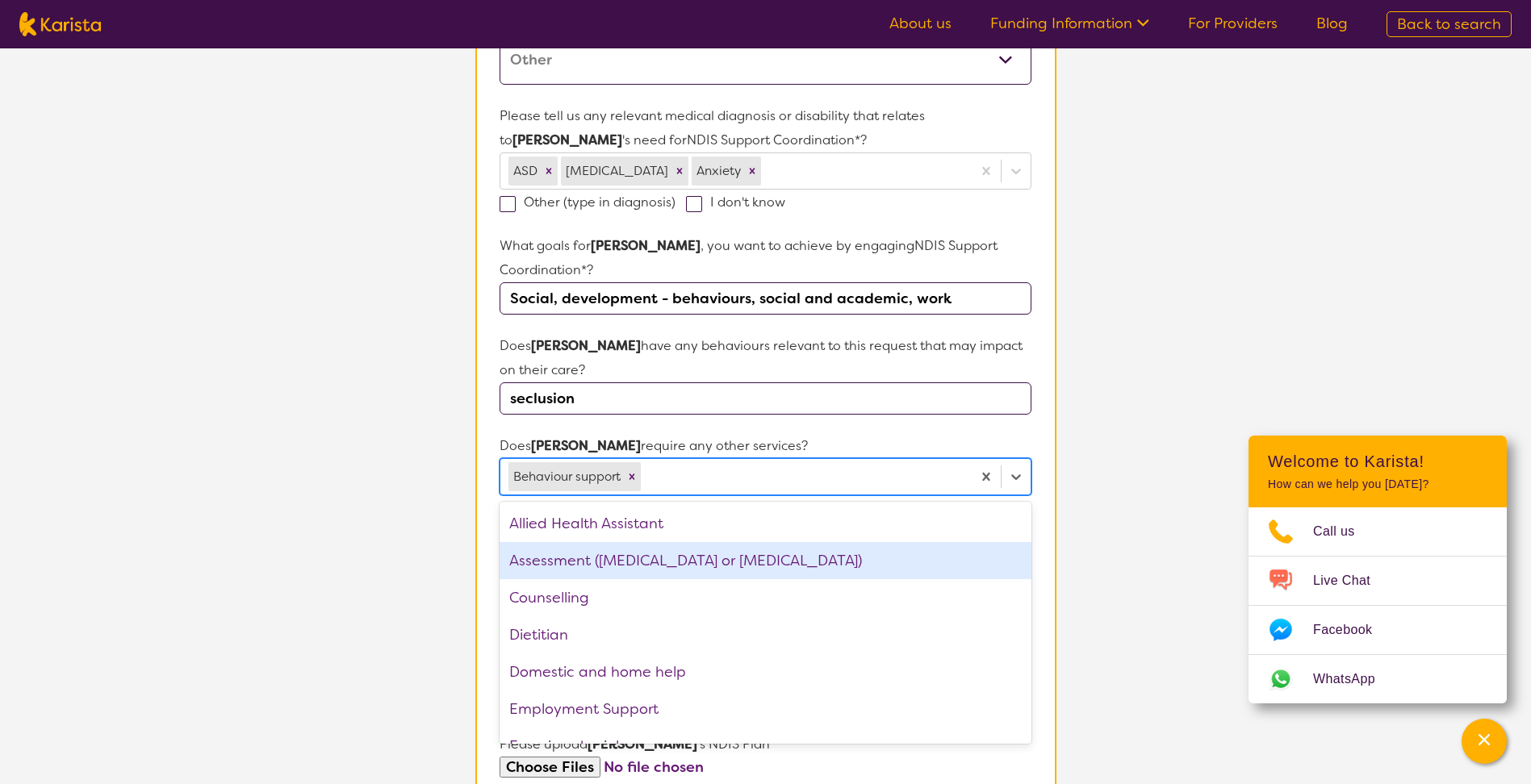
click at [691, 563] on div "Assessment ([MEDICAL_DATA] or [MEDICAL_DATA])" at bounding box center [765, 561] width 531 height 37
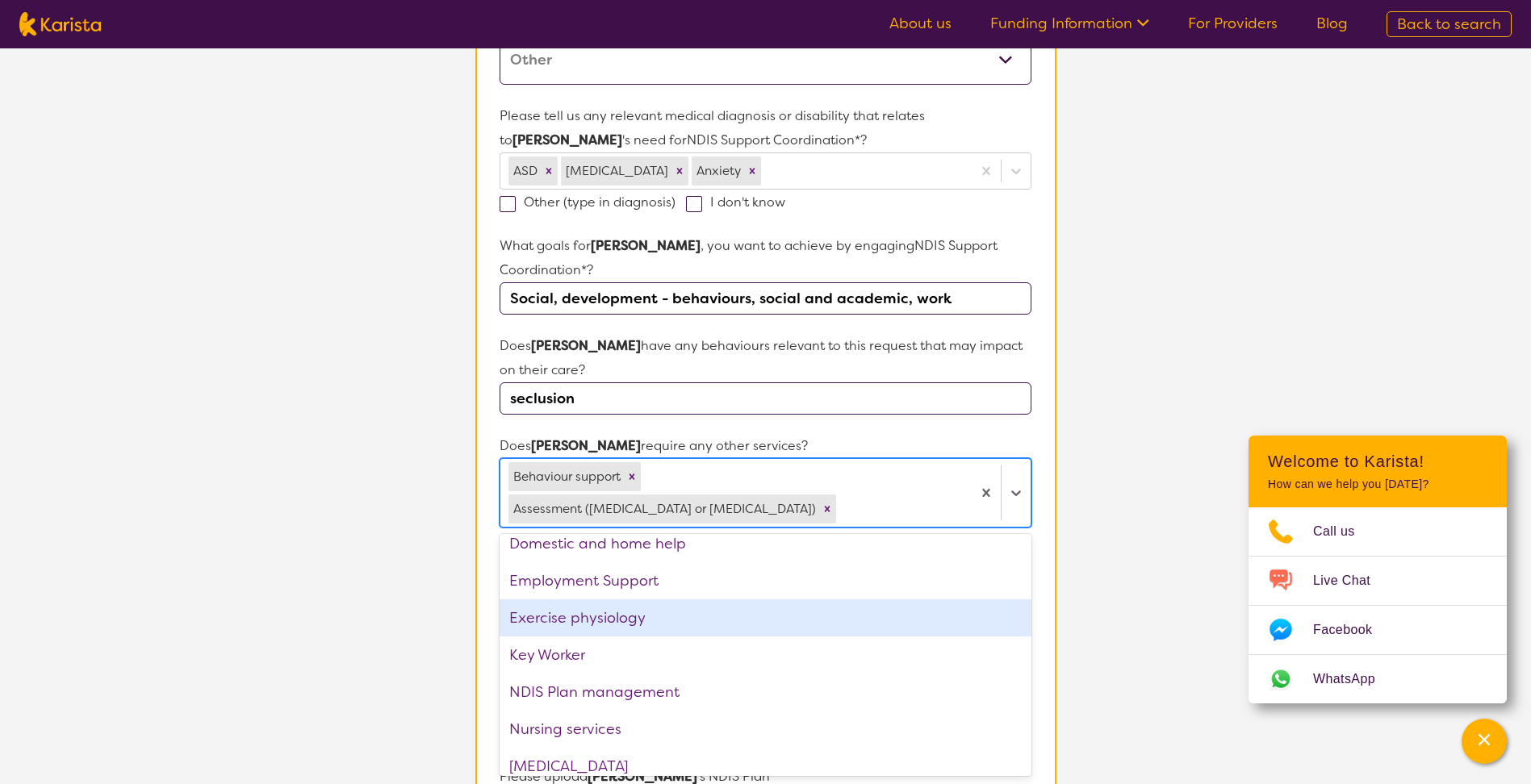
scroll to position [162, 0]
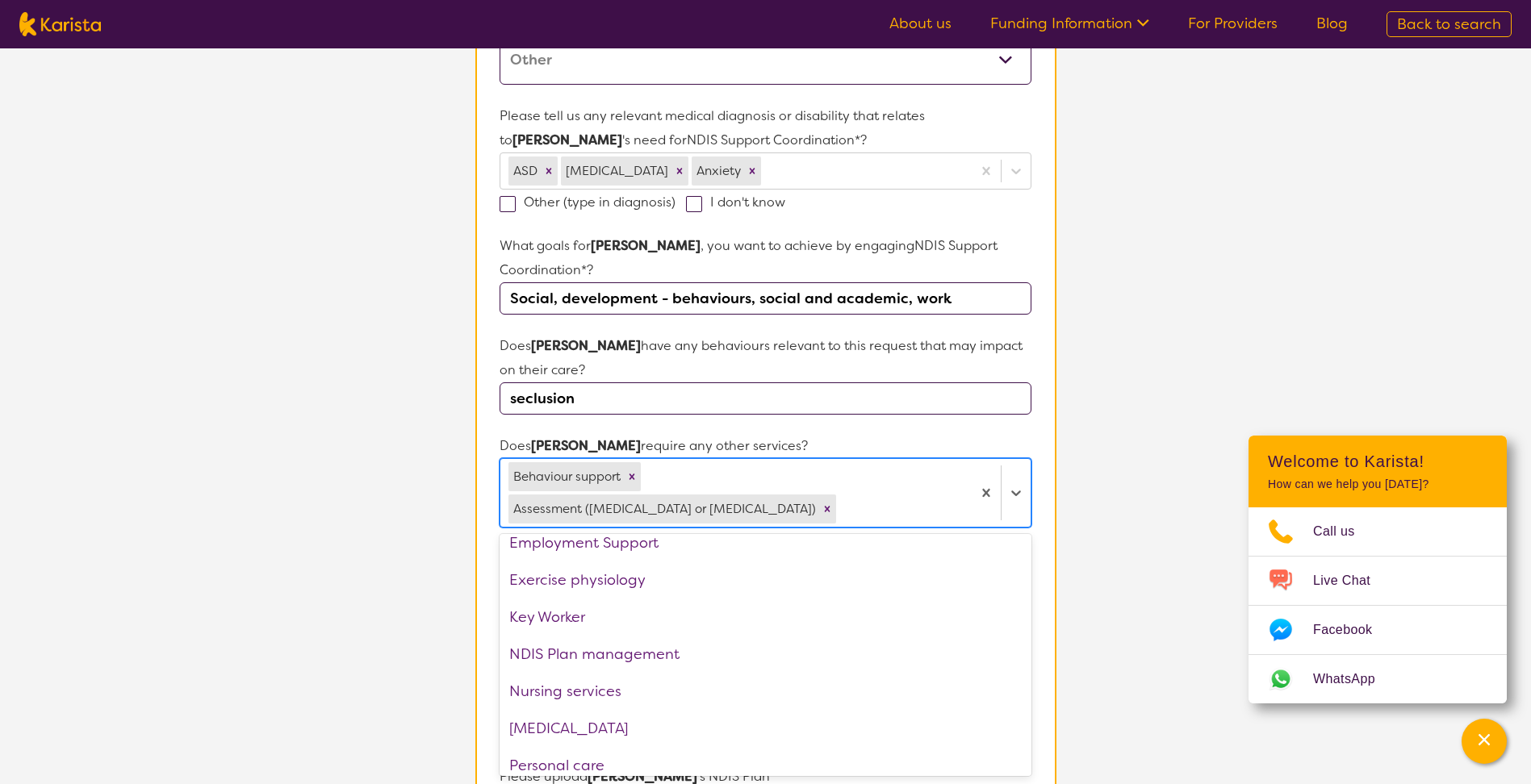
click at [731, 636] on div "NDIS Plan management" at bounding box center [765, 655] width 531 height 37
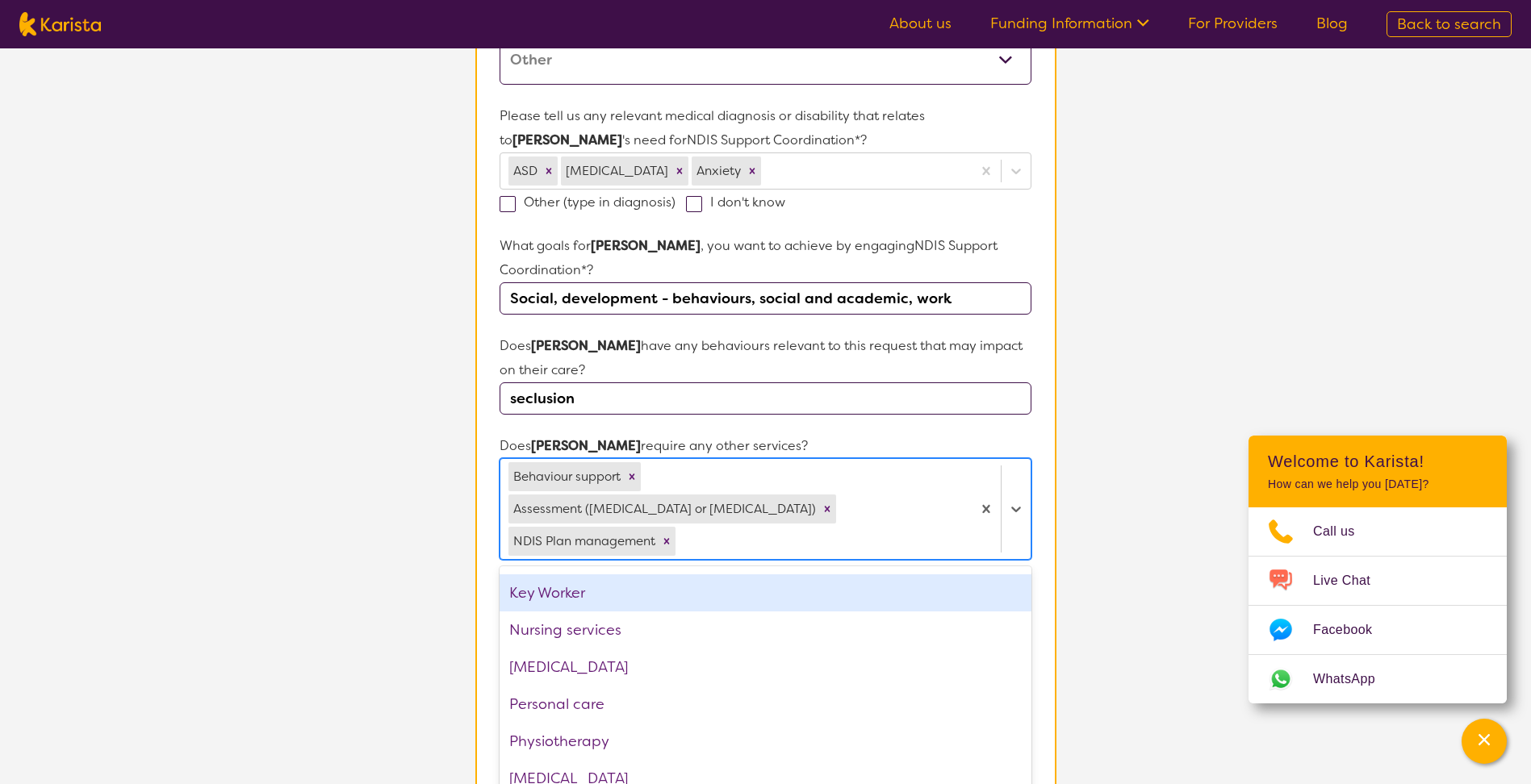
scroll to position [242, 0]
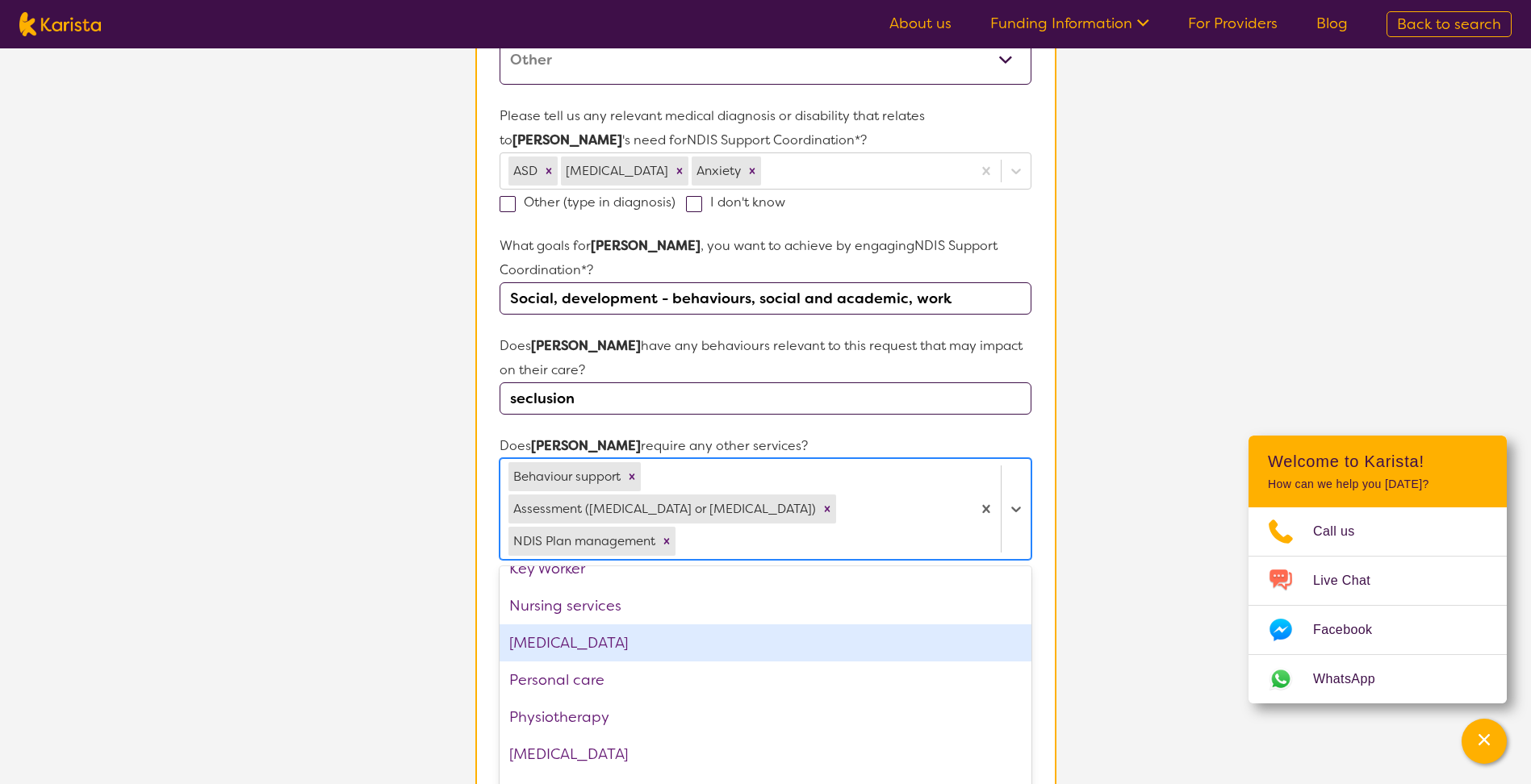
click at [722, 625] on div "[MEDICAL_DATA]" at bounding box center [765, 643] width 531 height 37
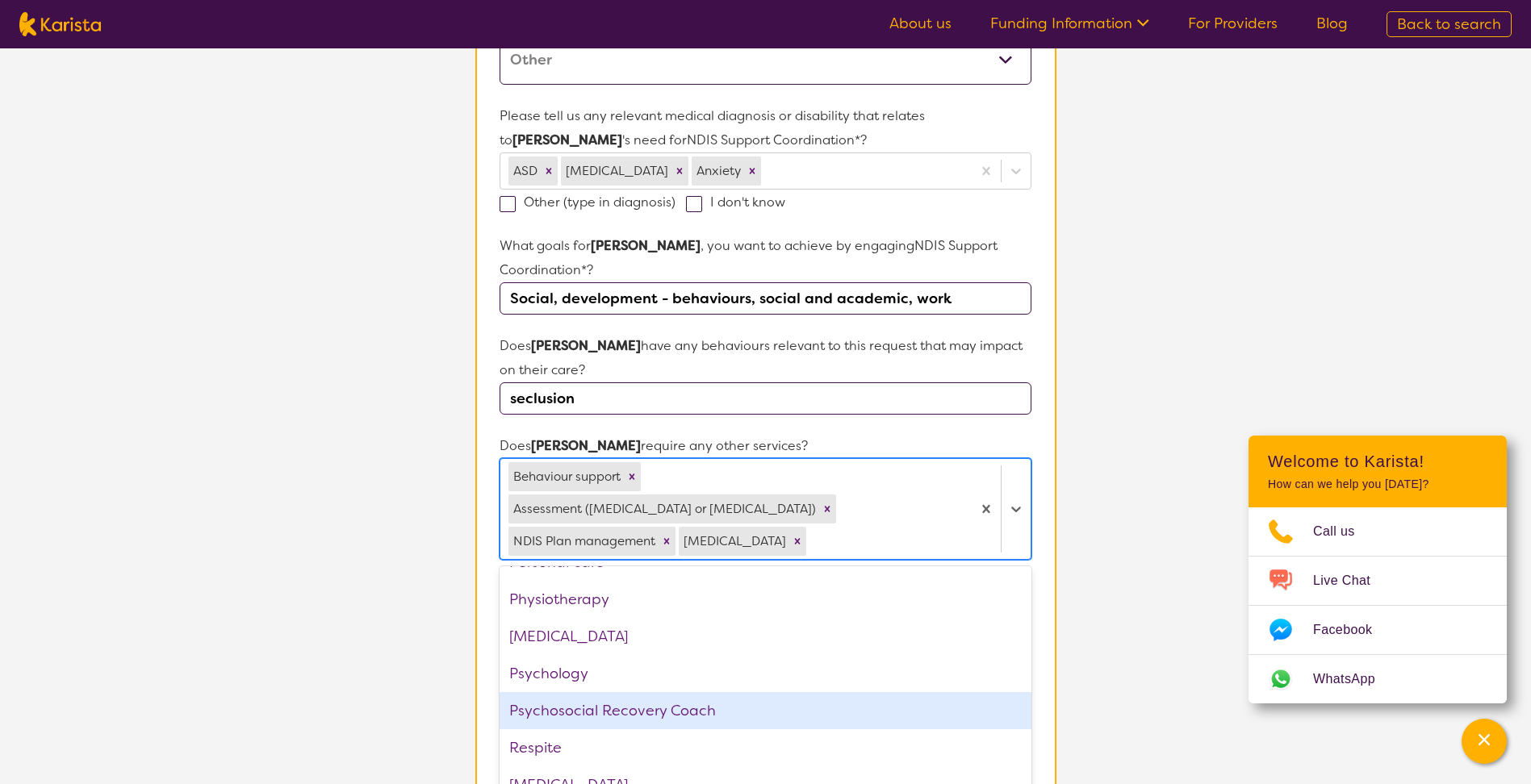
scroll to position [395, 0]
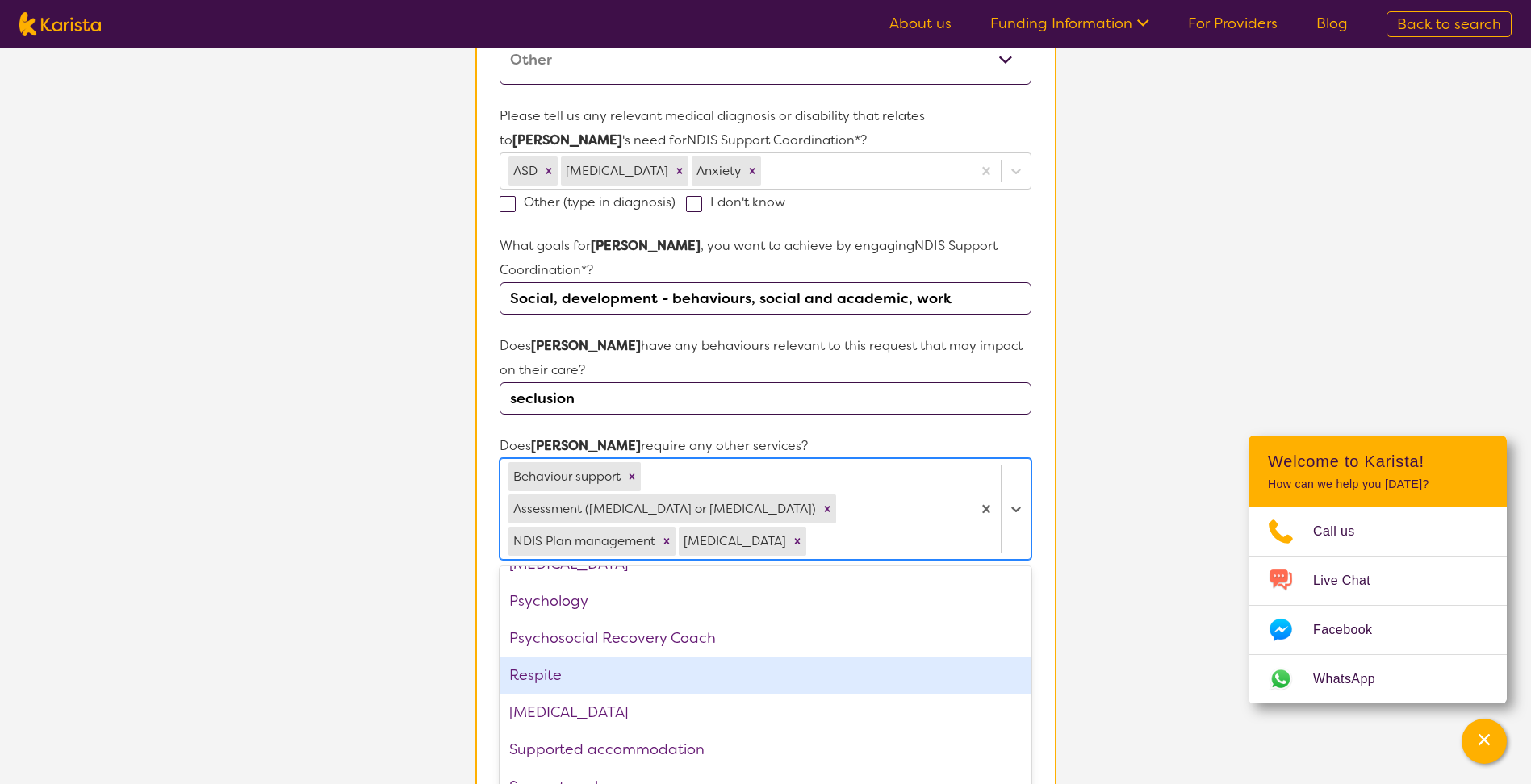
click at [758, 657] on div "Respite" at bounding box center [765, 676] width 531 height 37
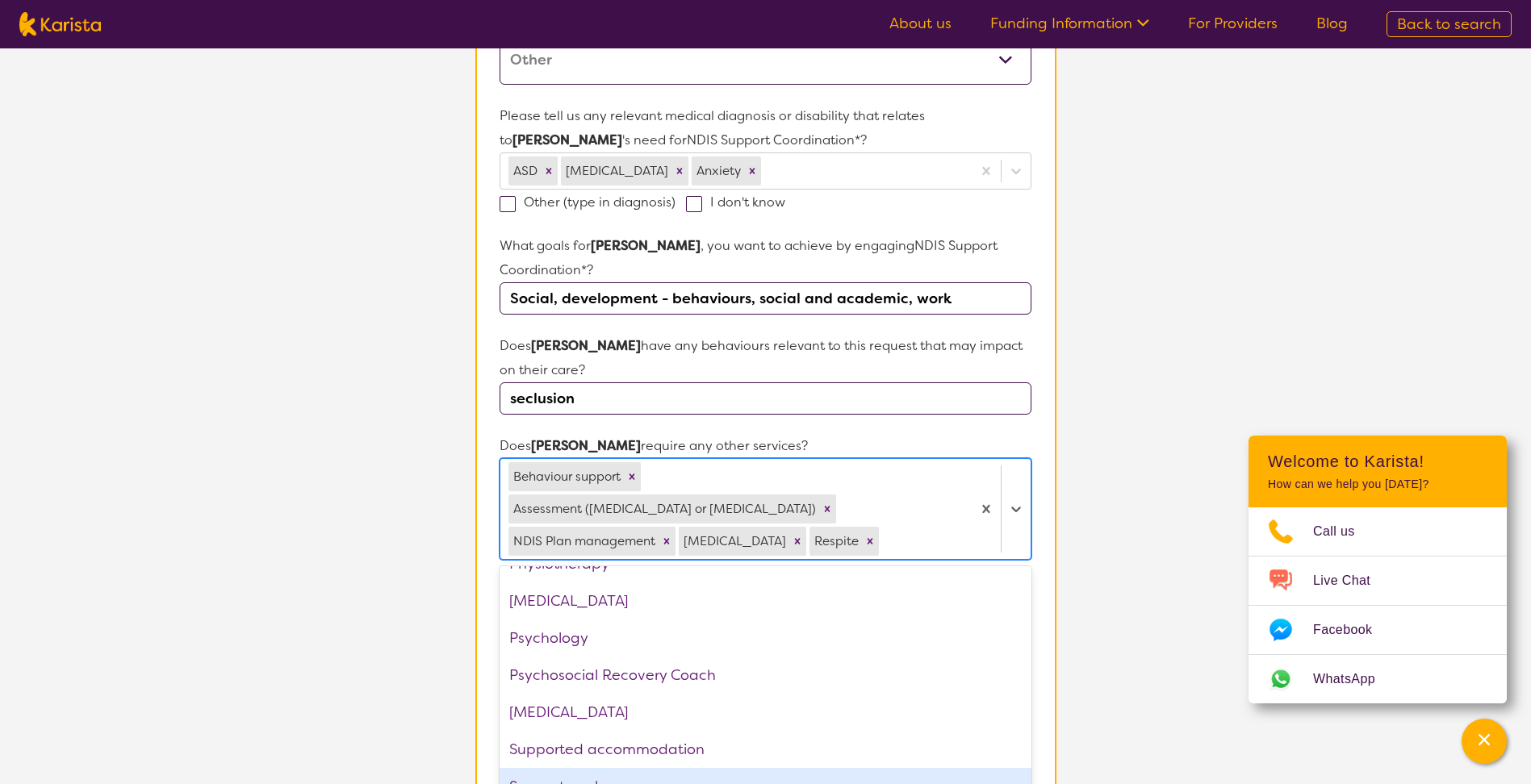
click at [772, 768] on div "Support worker" at bounding box center [765, 786] width 531 height 37
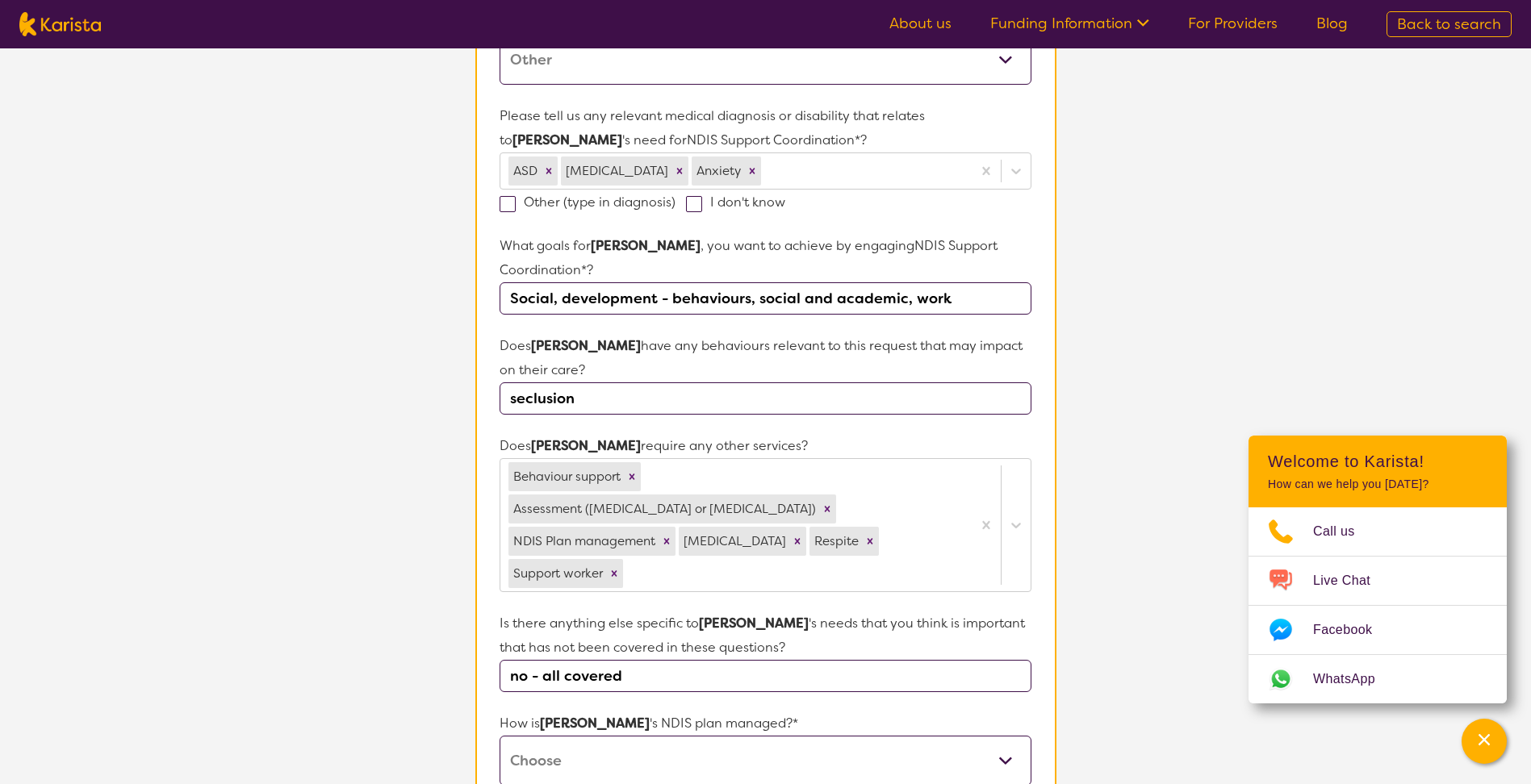
click at [246, 462] on section "L About You 2 Participant Details 3 Confirmation Participant Details & Service …" at bounding box center [766, 431] width 1531 height 1571
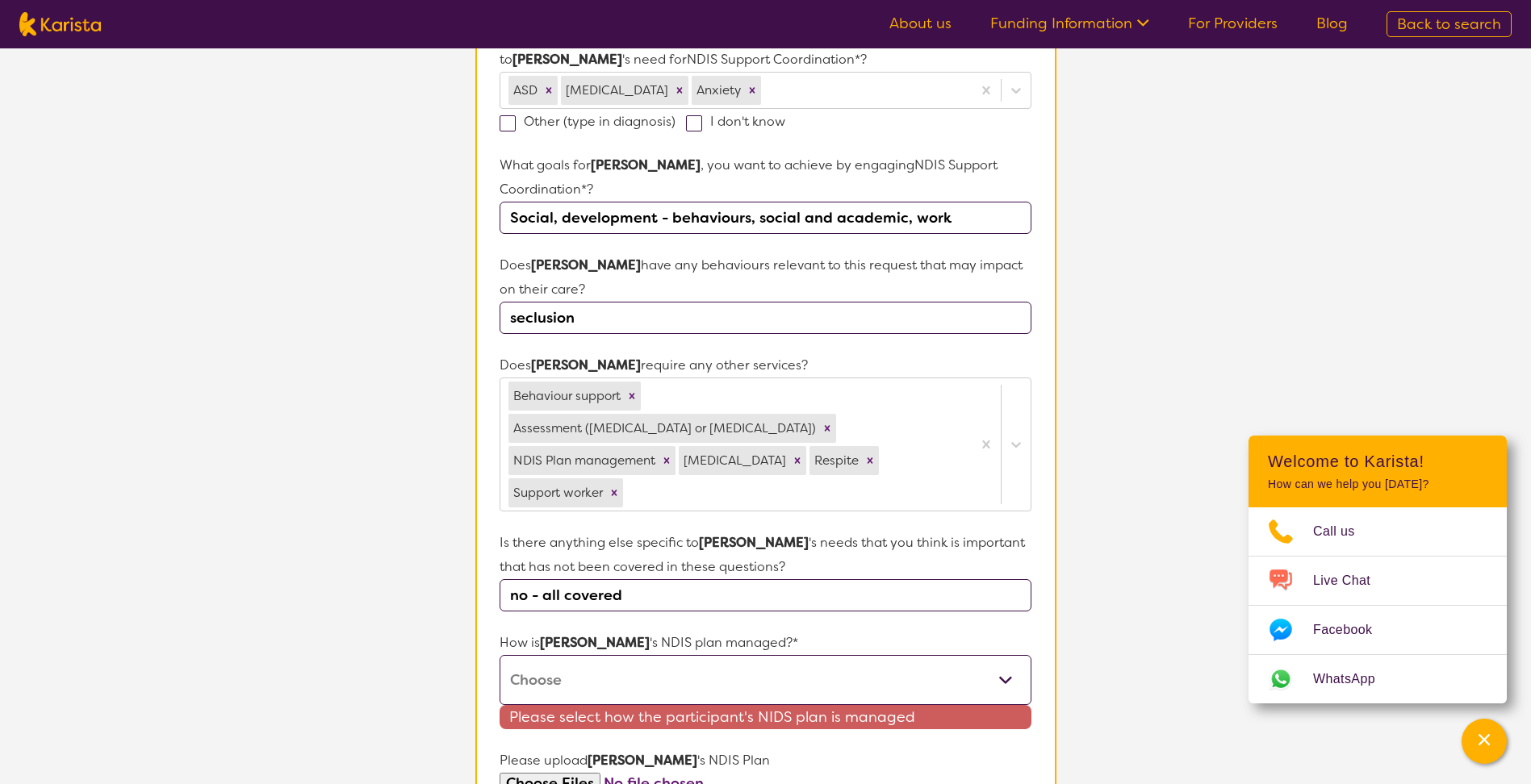
click at [569, 658] on select "Self-managed NDIS plan Managed by a registered plan management provider (not th…" at bounding box center [765, 681] width 531 height 50
select select "I'm not sure"
click at [500, 655] on select "Self-managed NDIS plan Managed by a registered plan management provider (not th…" at bounding box center [765, 681] width 531 height 50
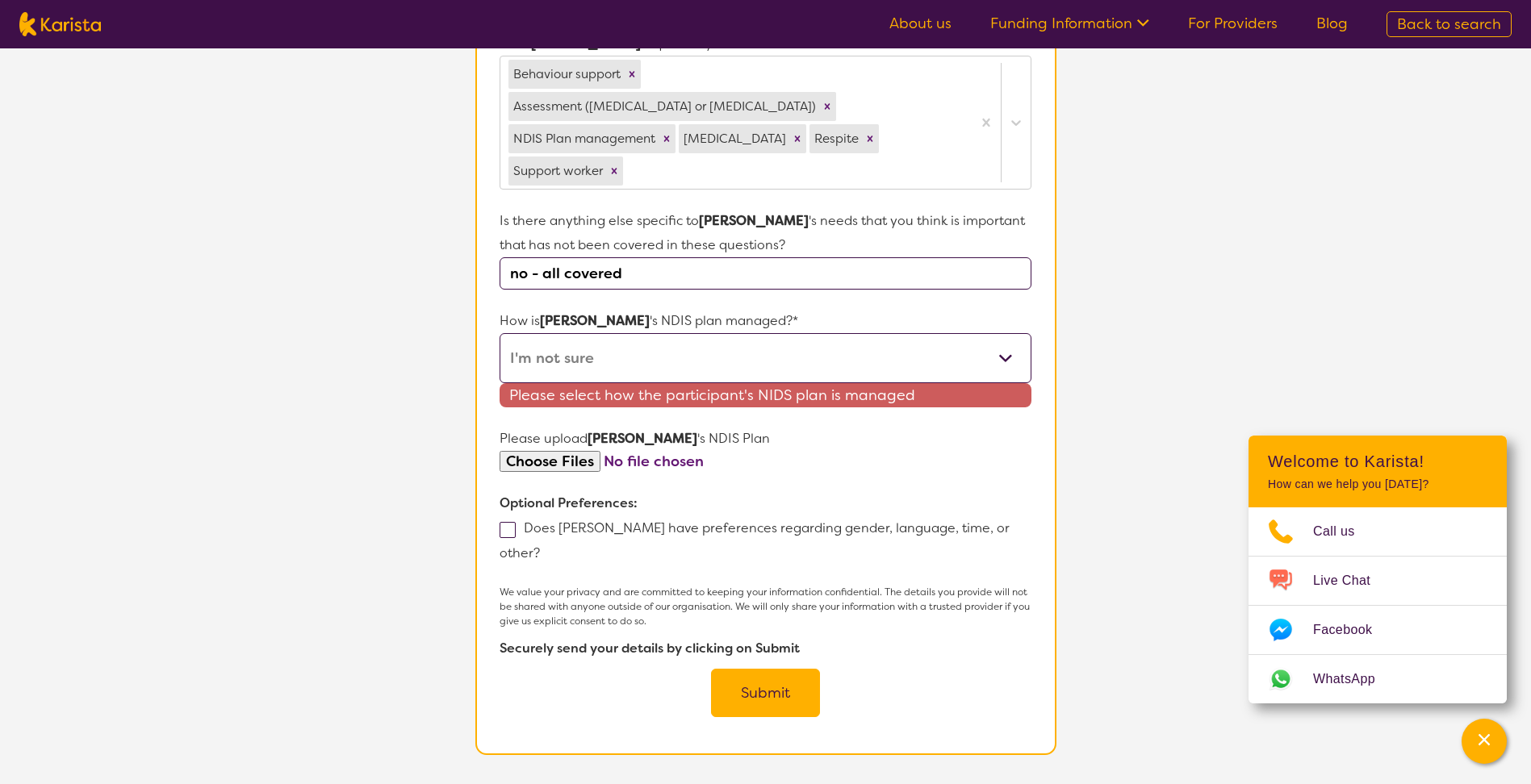
scroll to position [807, 0]
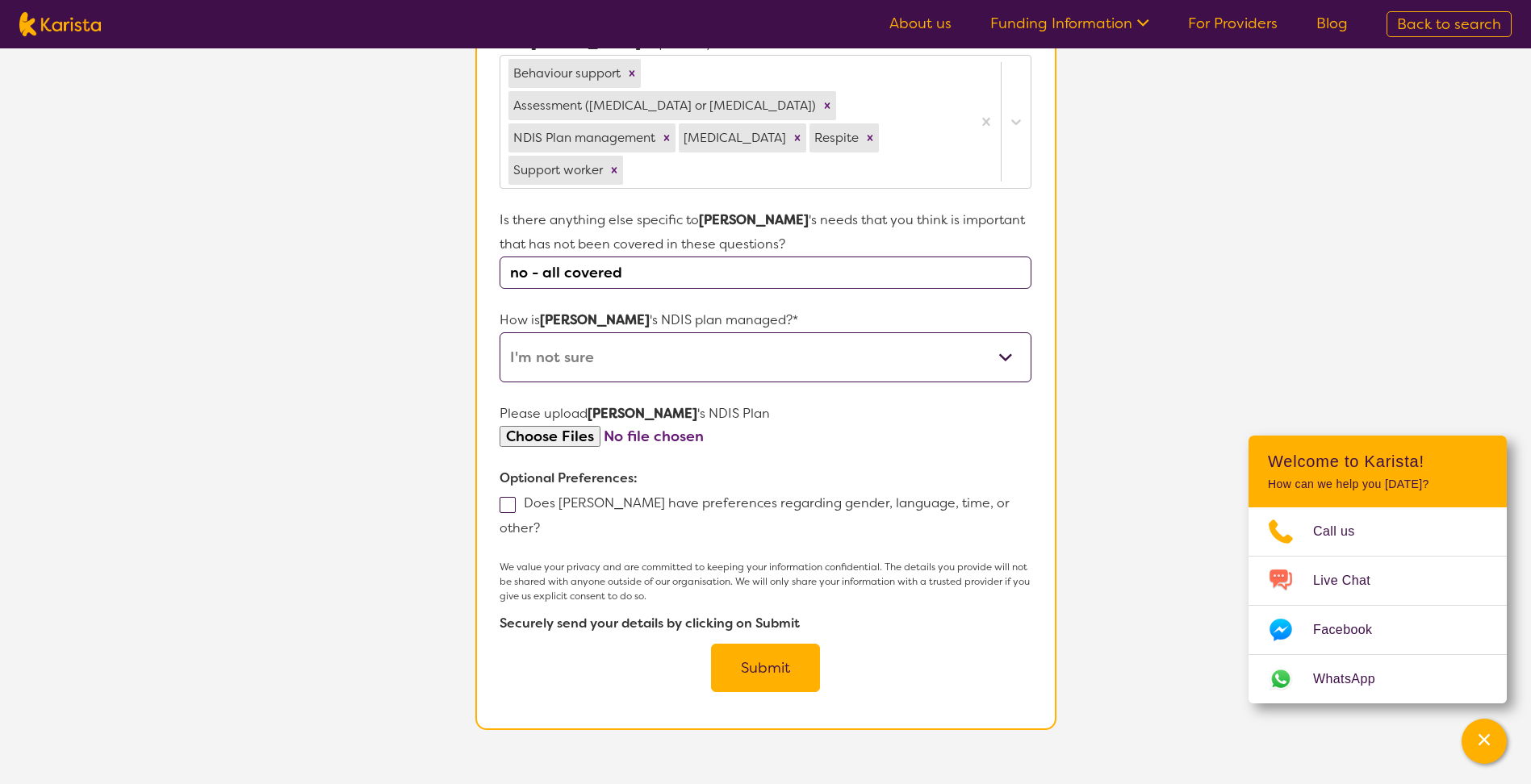
click at [768, 644] on button "Submit" at bounding box center [766, 668] width 109 height 48
